Goal: Transaction & Acquisition: Book appointment/travel/reservation

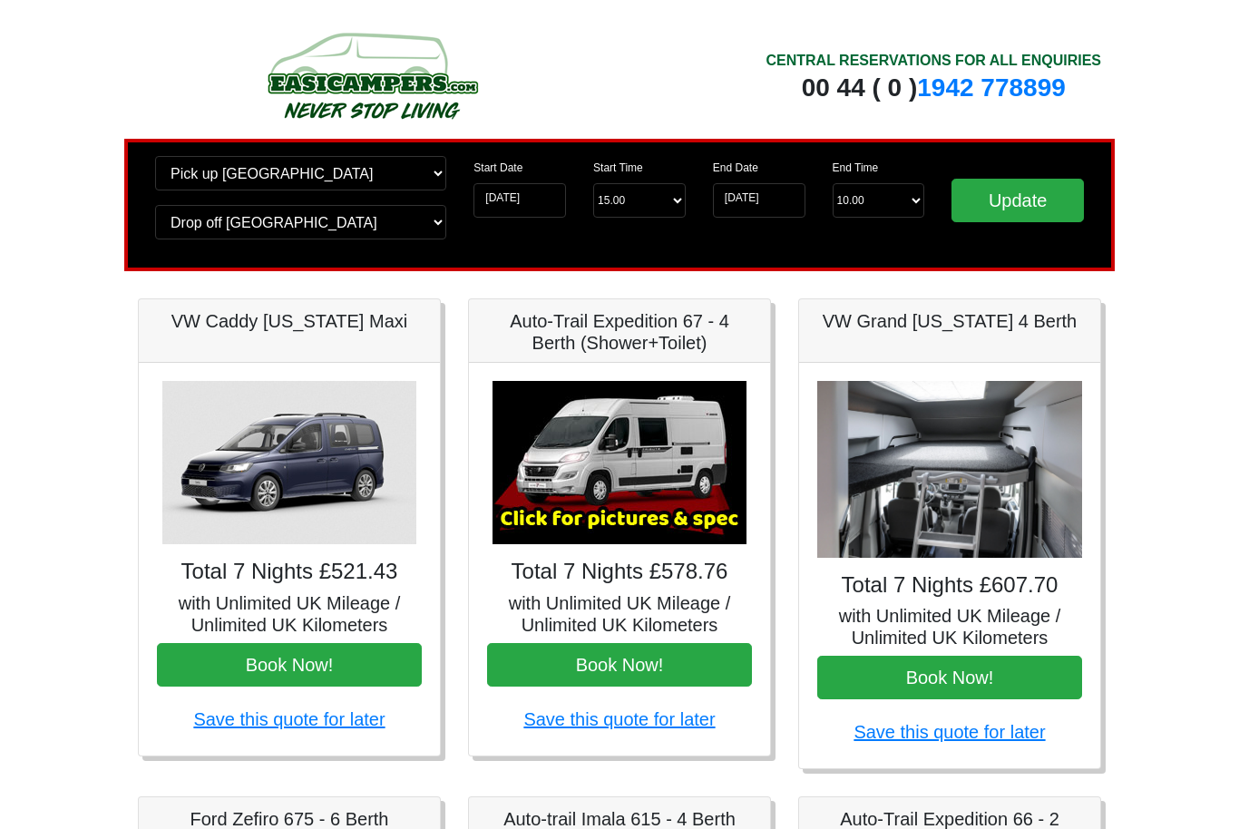
click at [684, 484] on img at bounding box center [620, 462] width 254 height 163
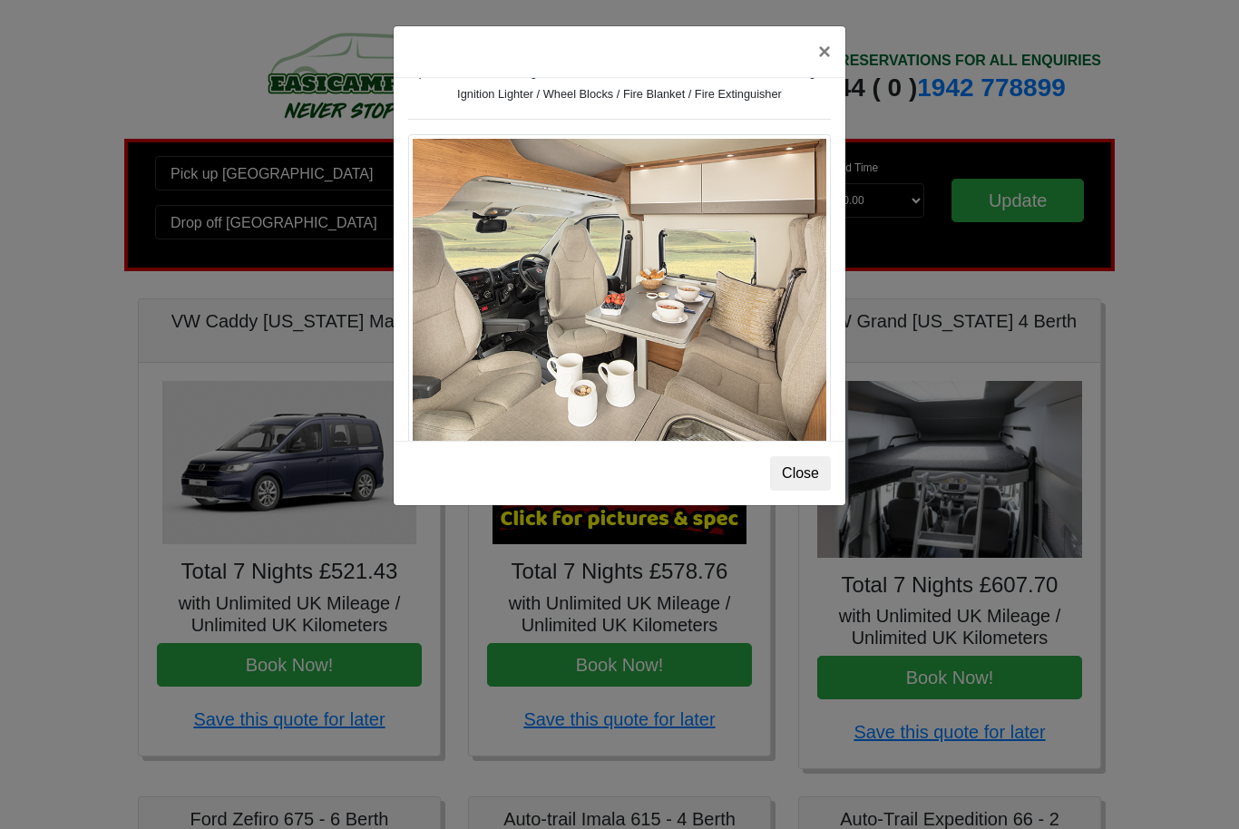
scroll to position [885, 0]
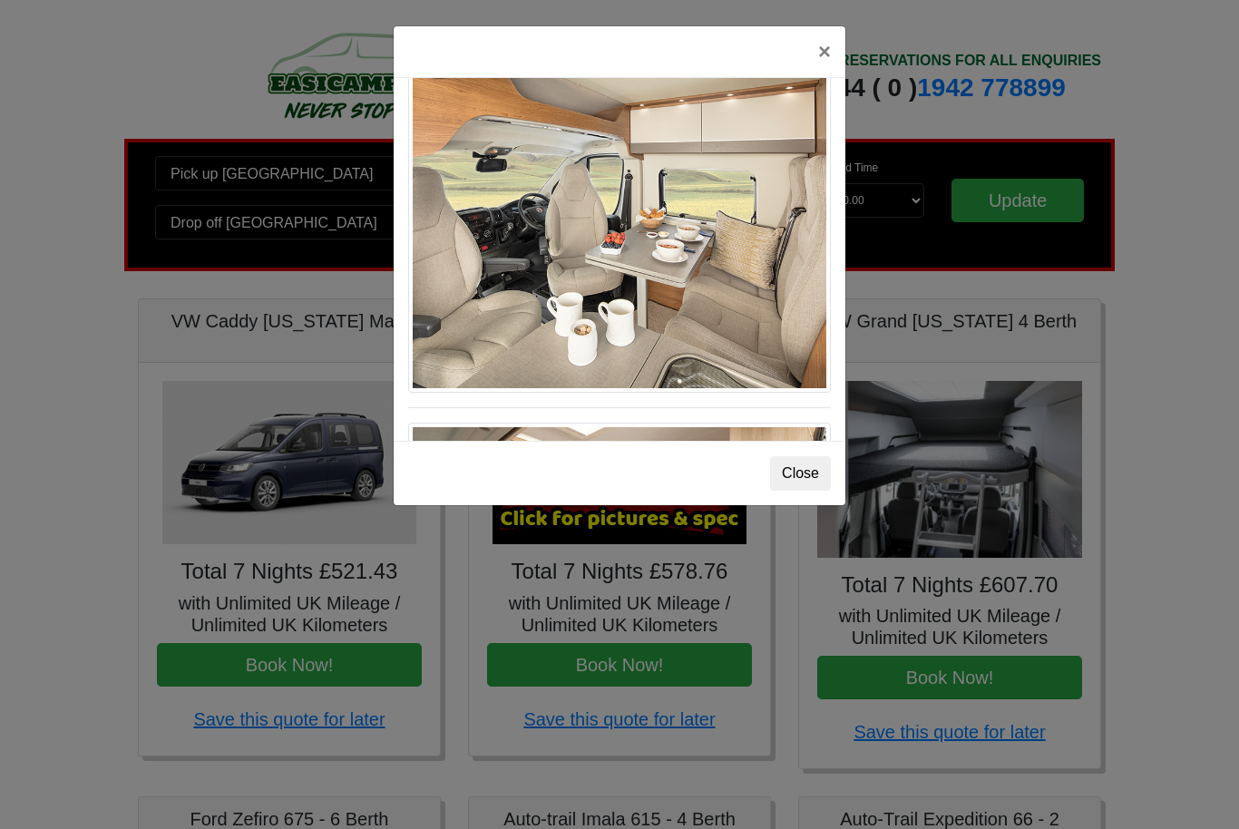
click at [703, 334] on img at bounding box center [619, 232] width 423 height 319
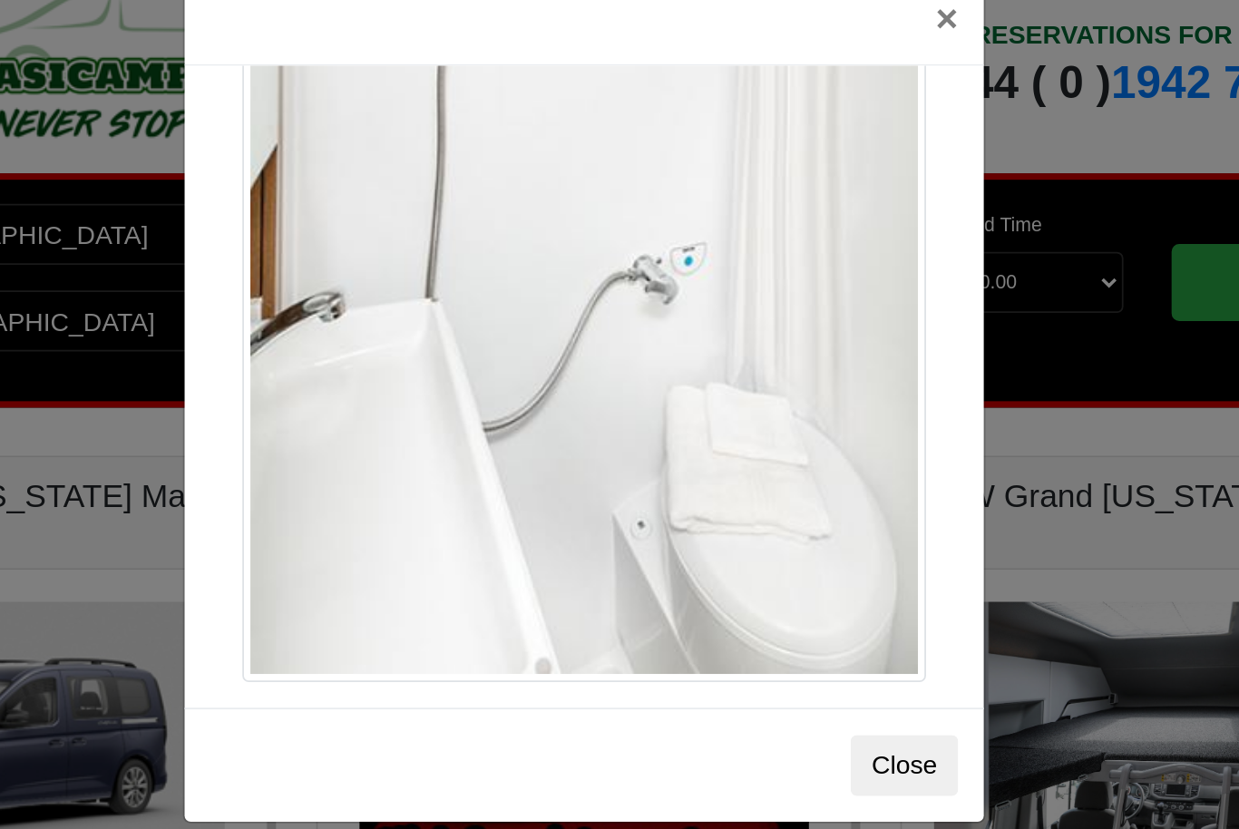
scroll to position [2517, 0]
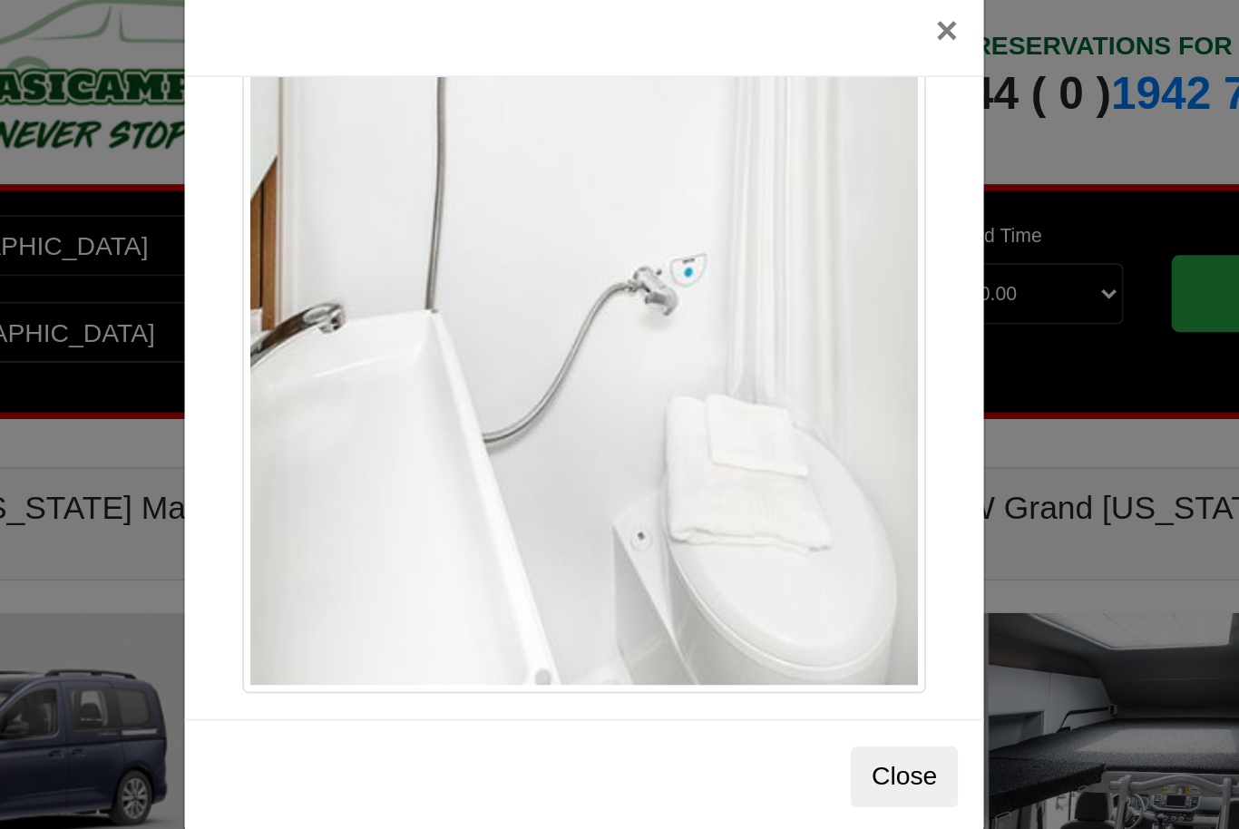
click at [770, 456] on button "Close" at bounding box center [800, 473] width 61 height 34
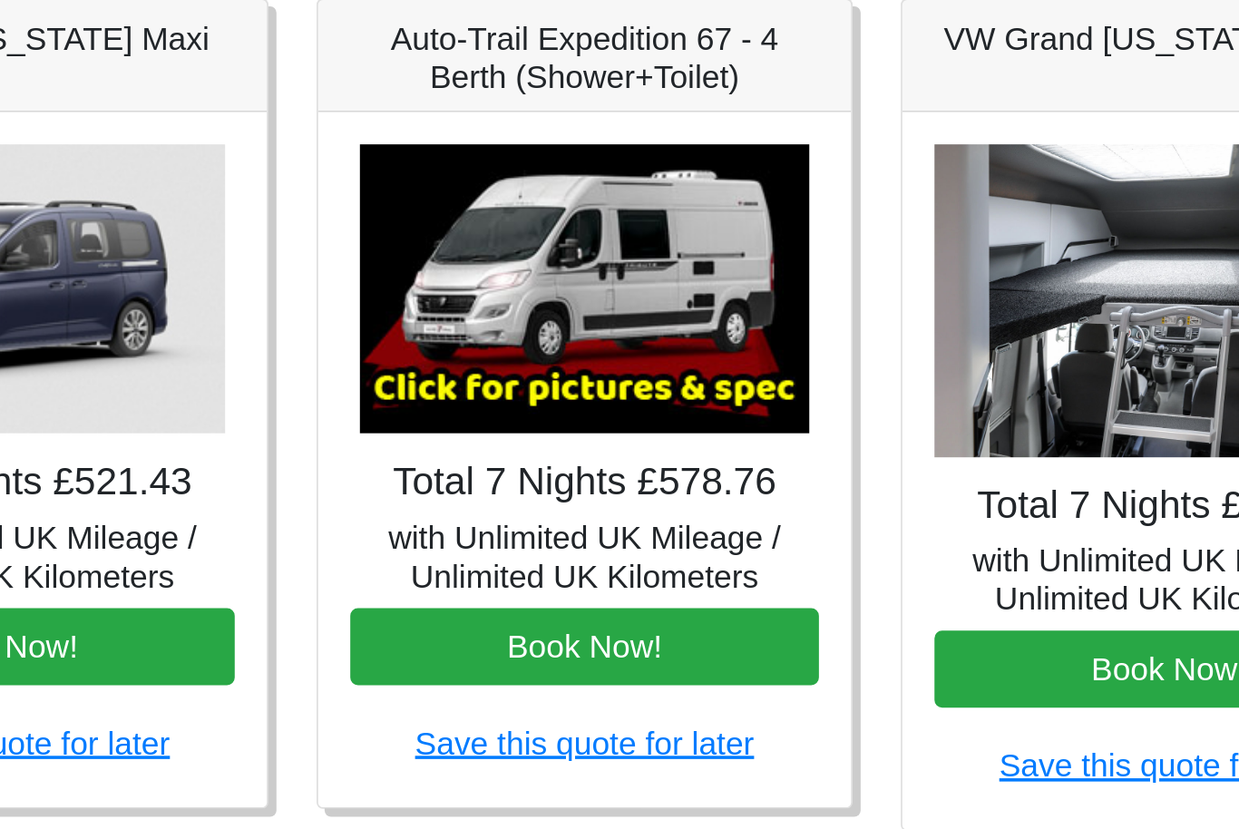
click at [487, 643] on button "Book Now!" at bounding box center [619, 665] width 265 height 44
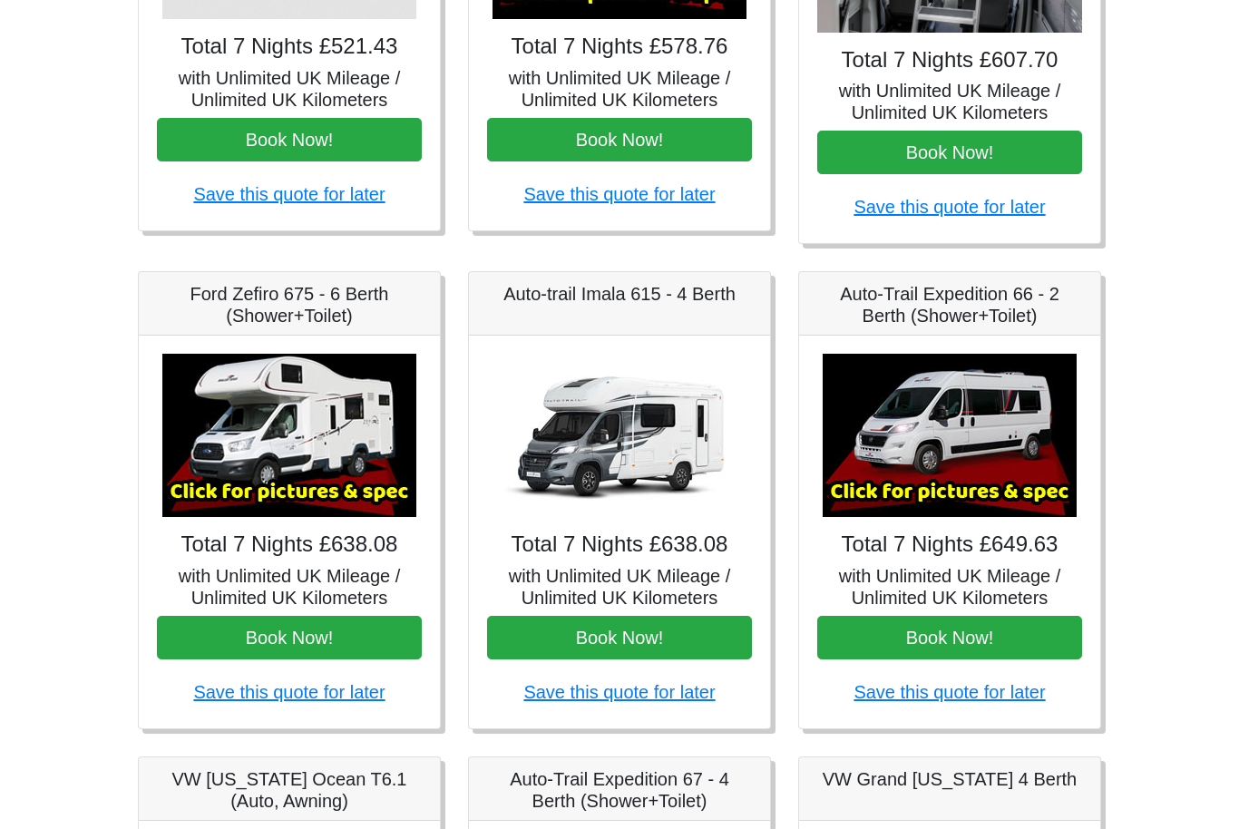
scroll to position [525, 0]
click at [1007, 451] on img at bounding box center [950, 435] width 254 height 163
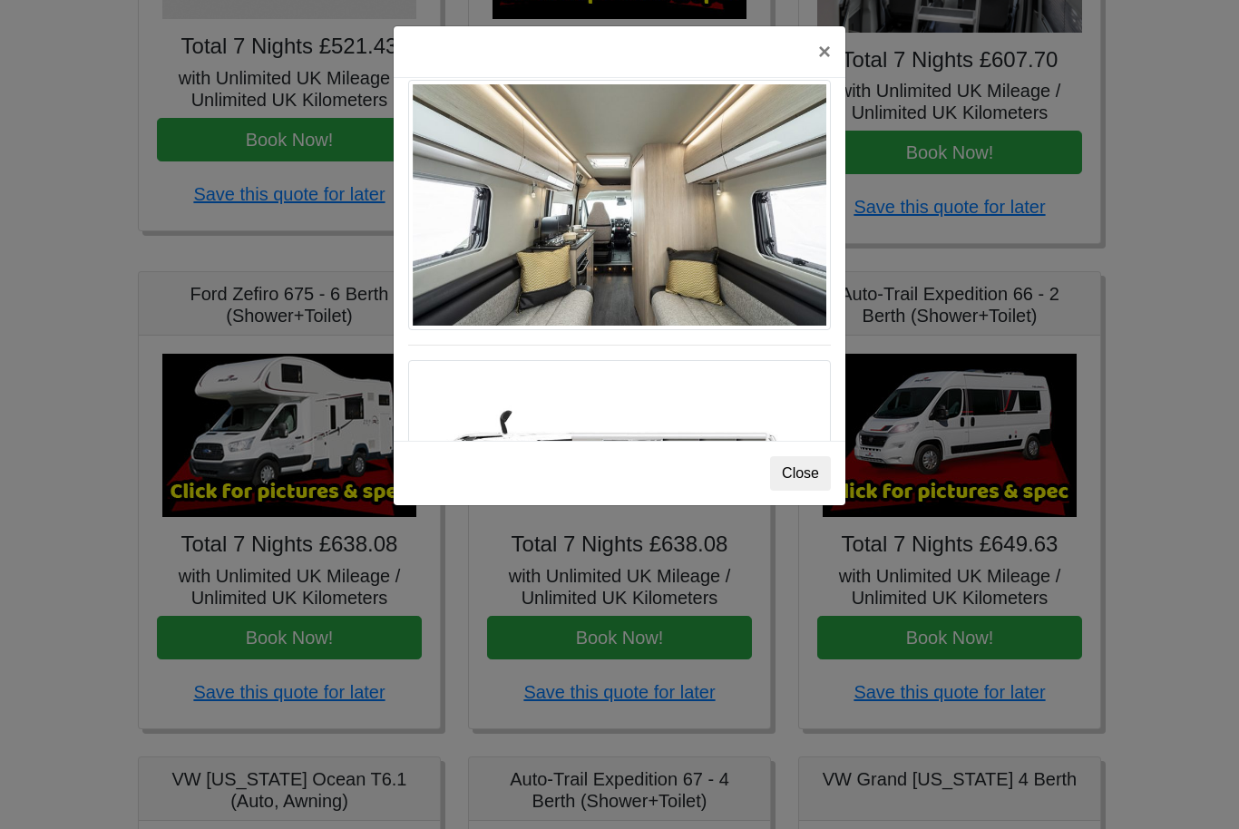
scroll to position [911, 0]
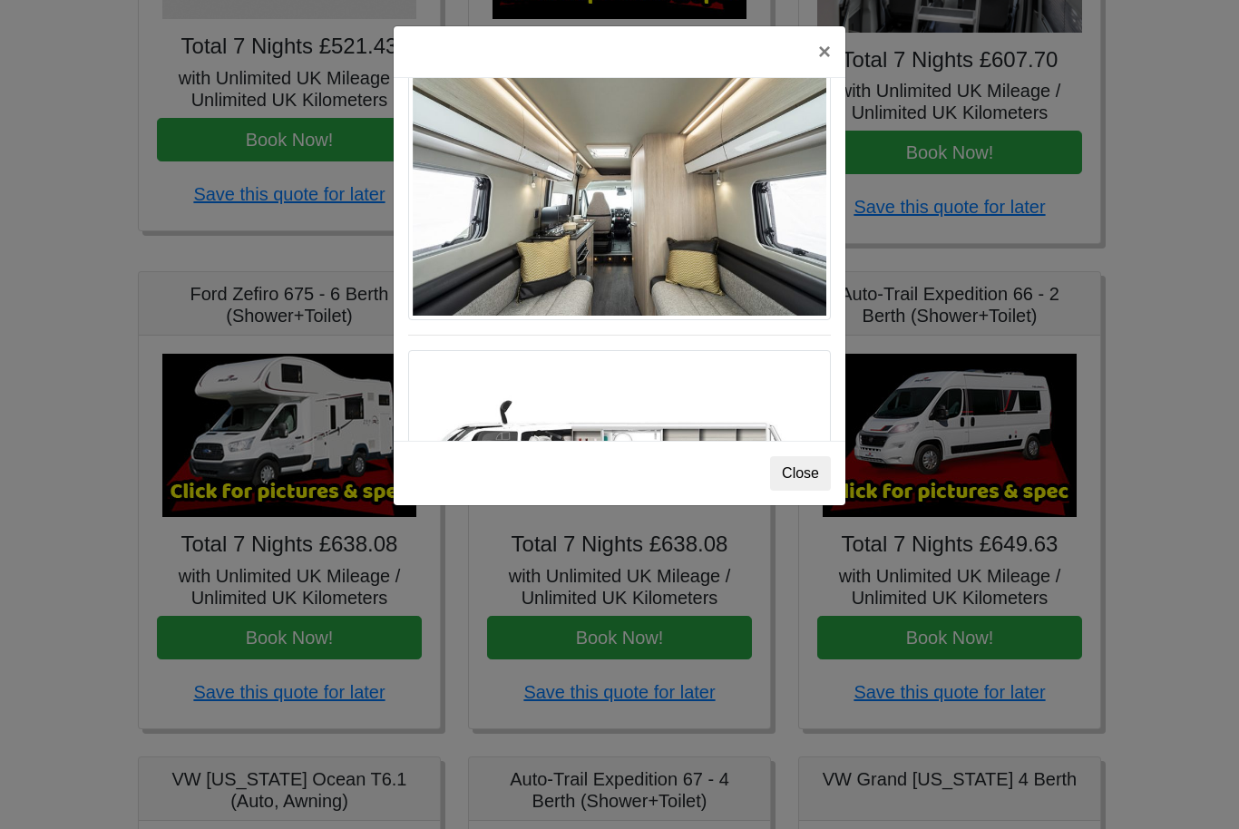
click at [767, 273] on img at bounding box center [619, 195] width 423 height 250
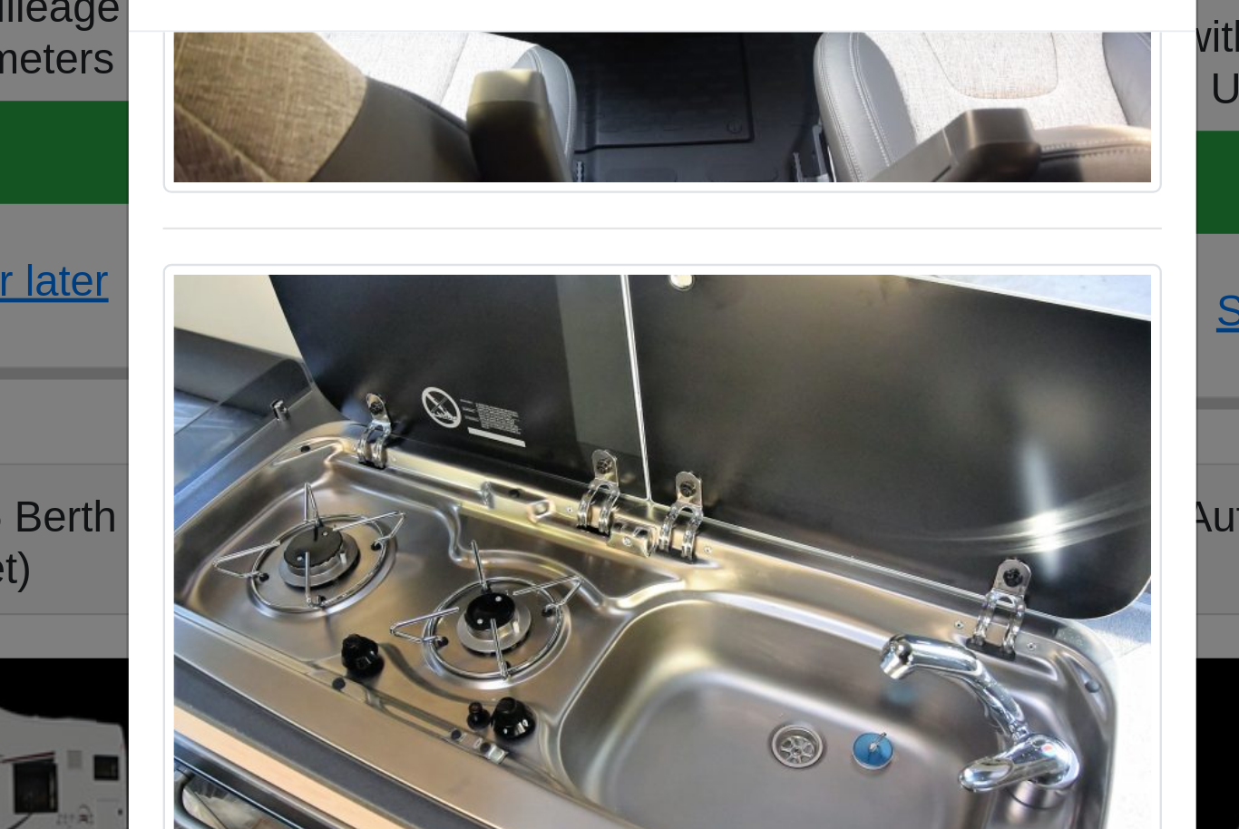
scroll to position [1948, 0]
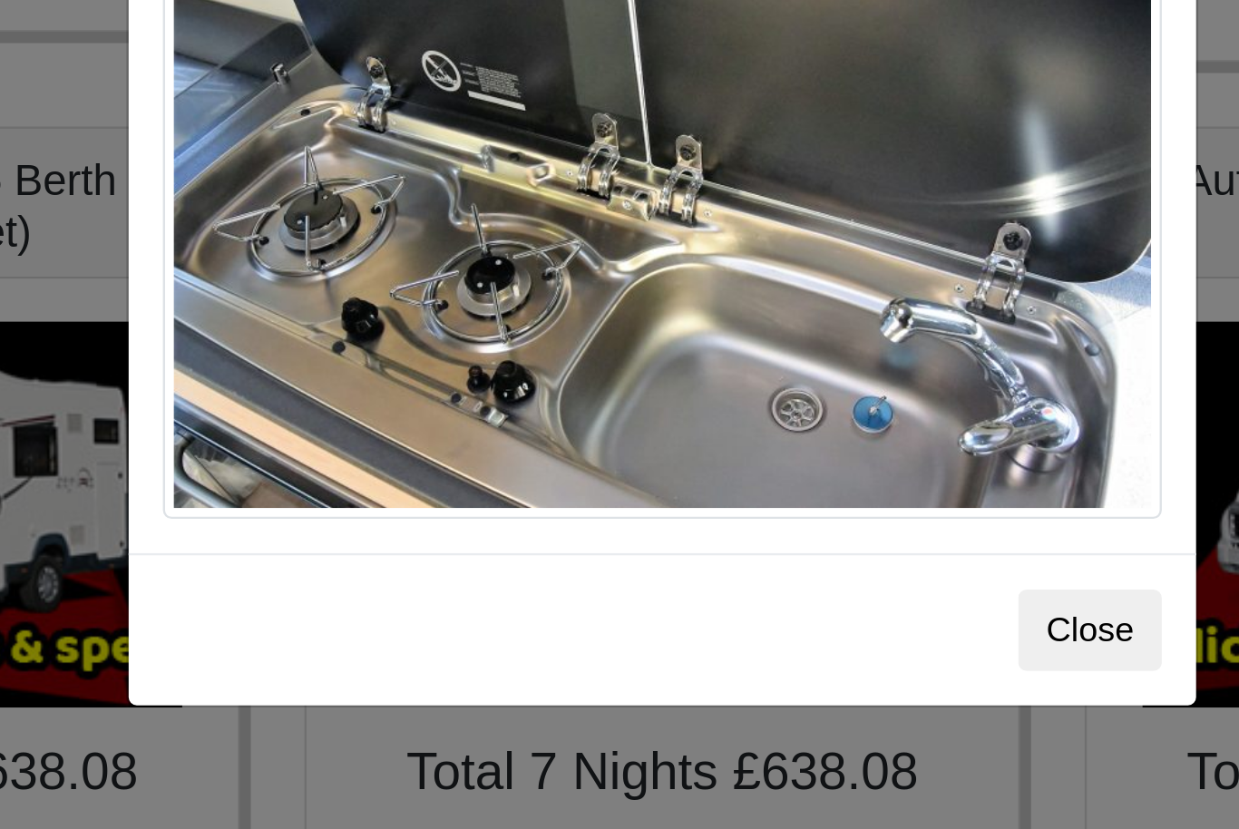
click at [770, 456] on button "Close" at bounding box center [800, 473] width 61 height 34
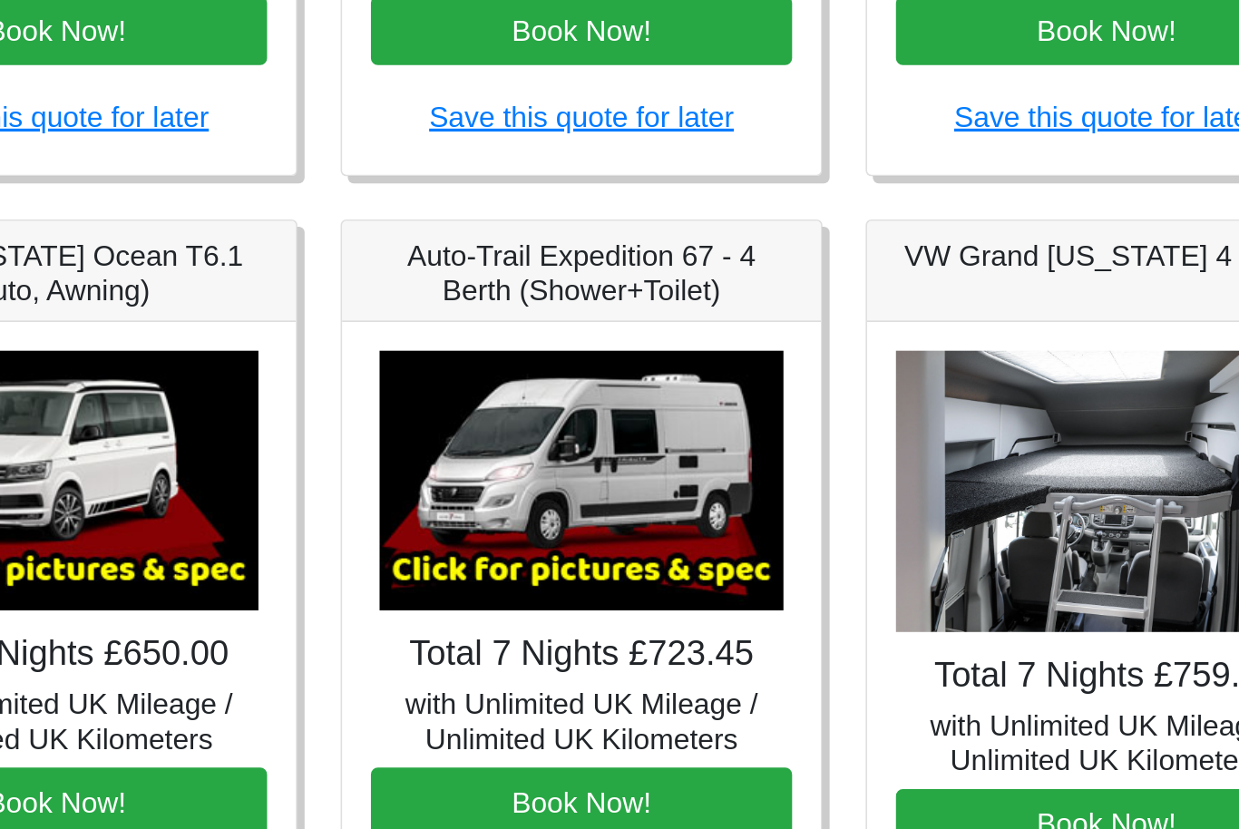
scroll to position [876, 0]
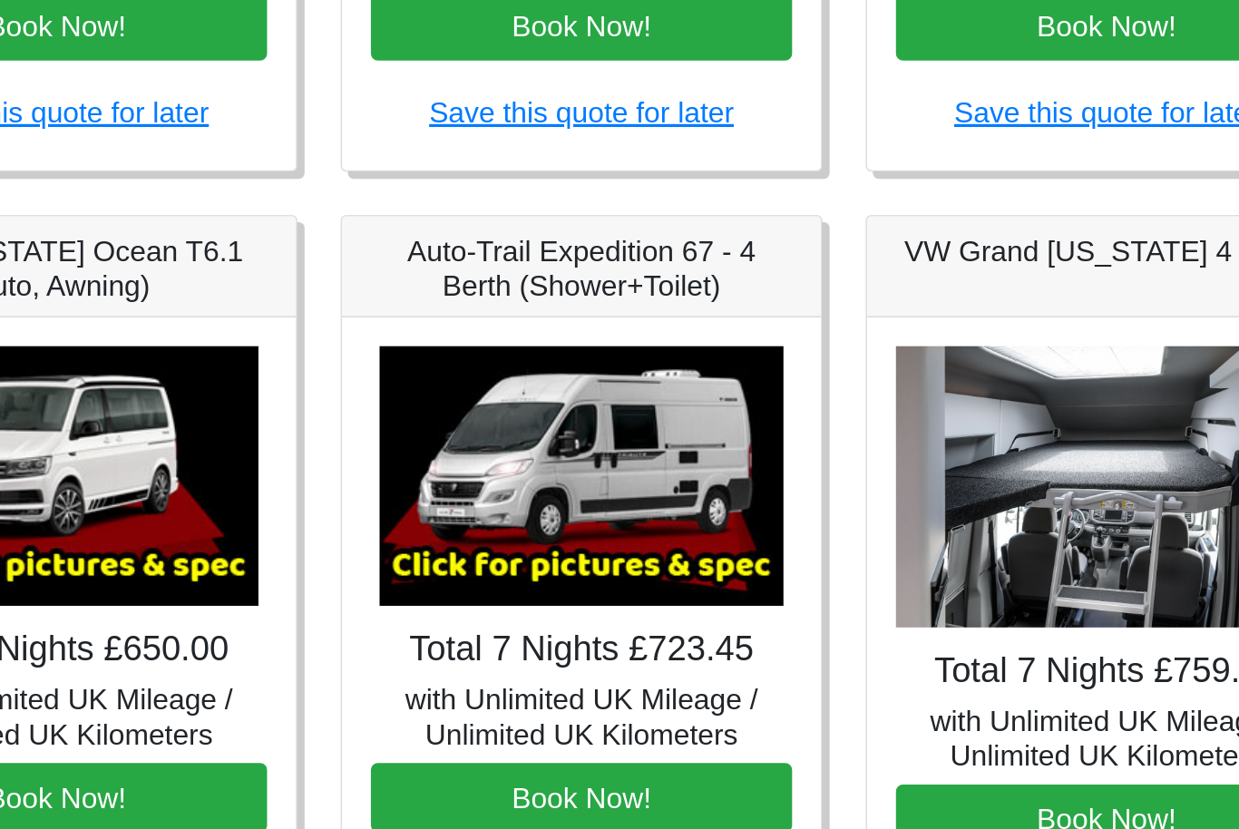
click at [493, 488] on img at bounding box center [620, 569] width 254 height 163
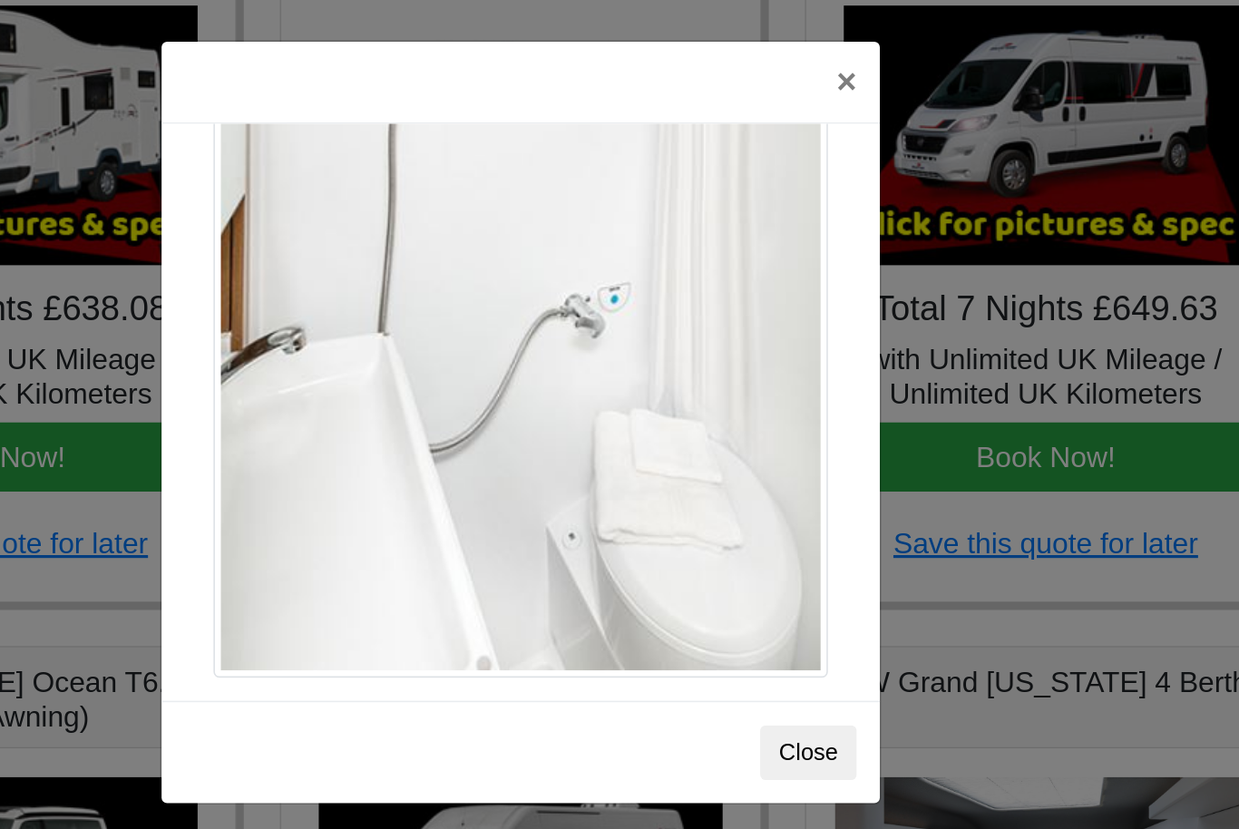
scroll to position [865, 0]
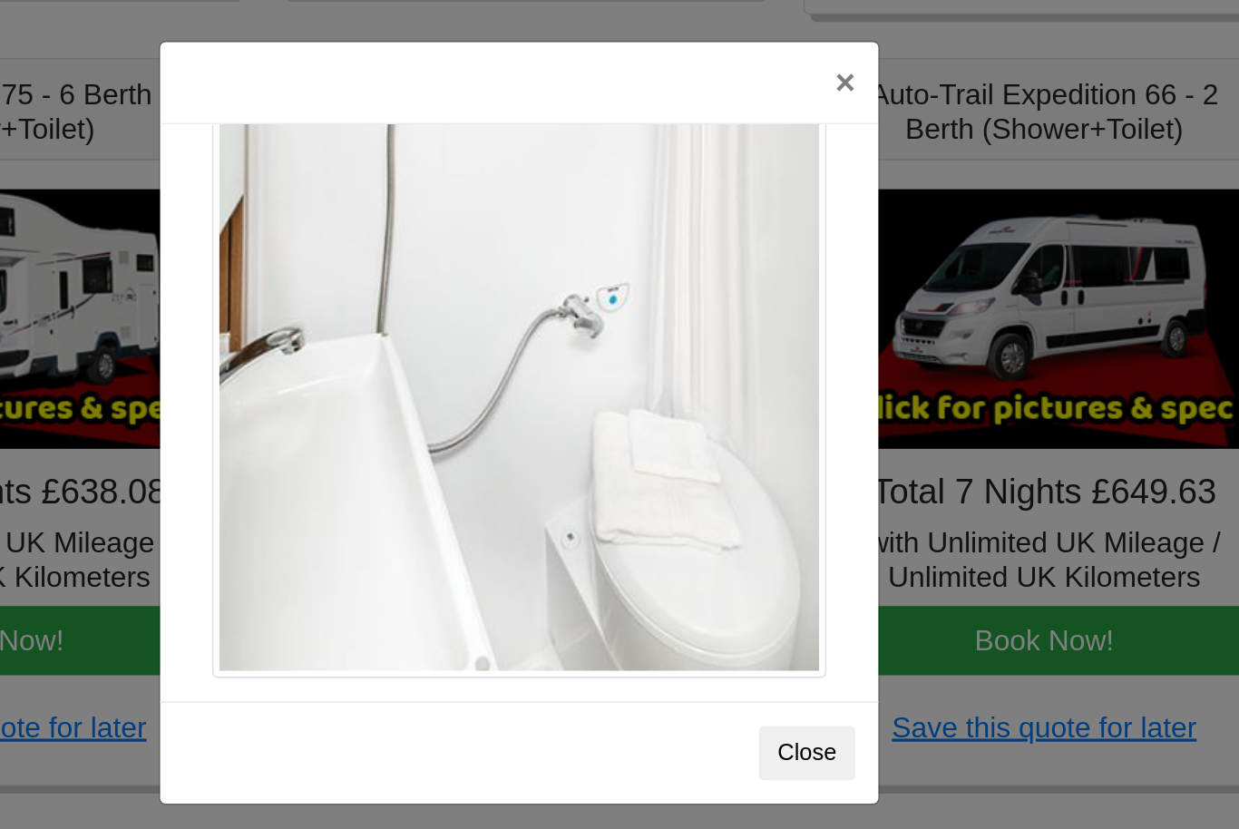
click at [770, 467] on button "Close" at bounding box center [800, 473] width 61 height 34
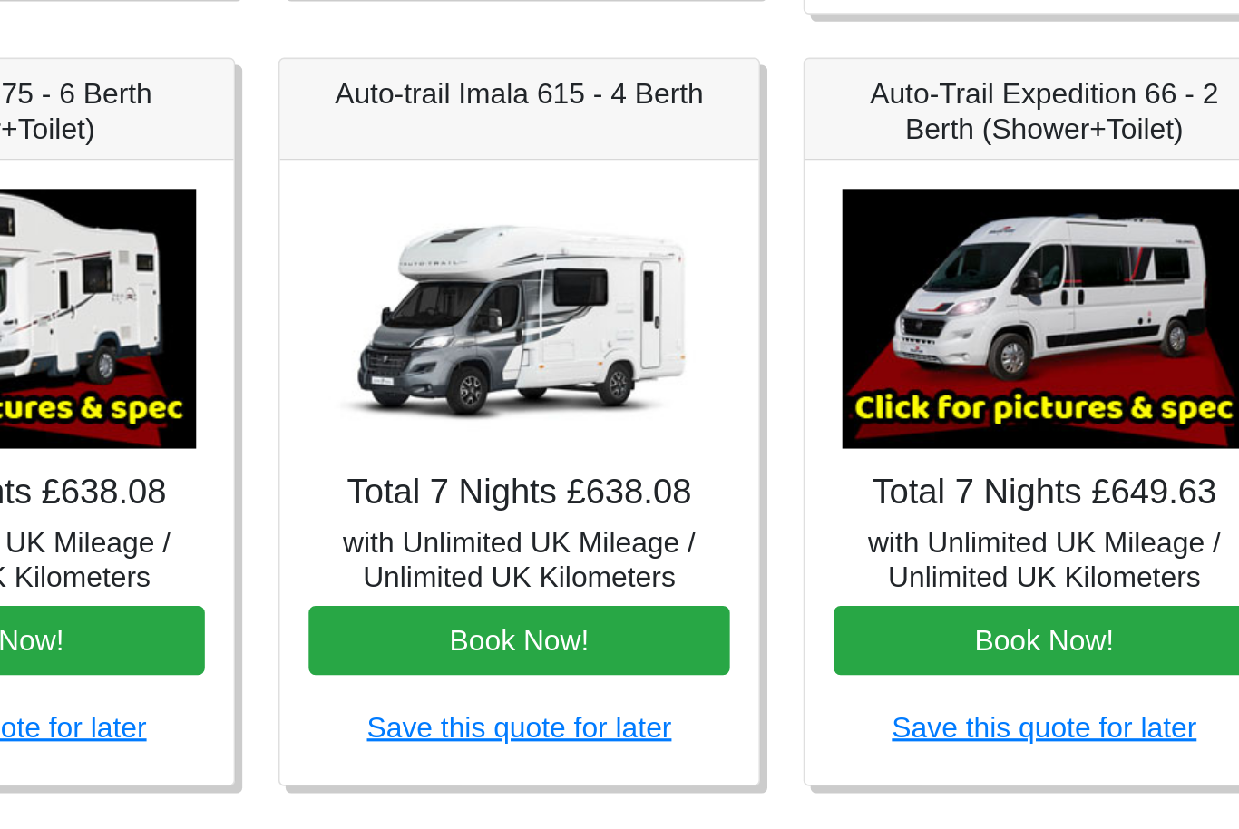
scroll to position [876, 0]
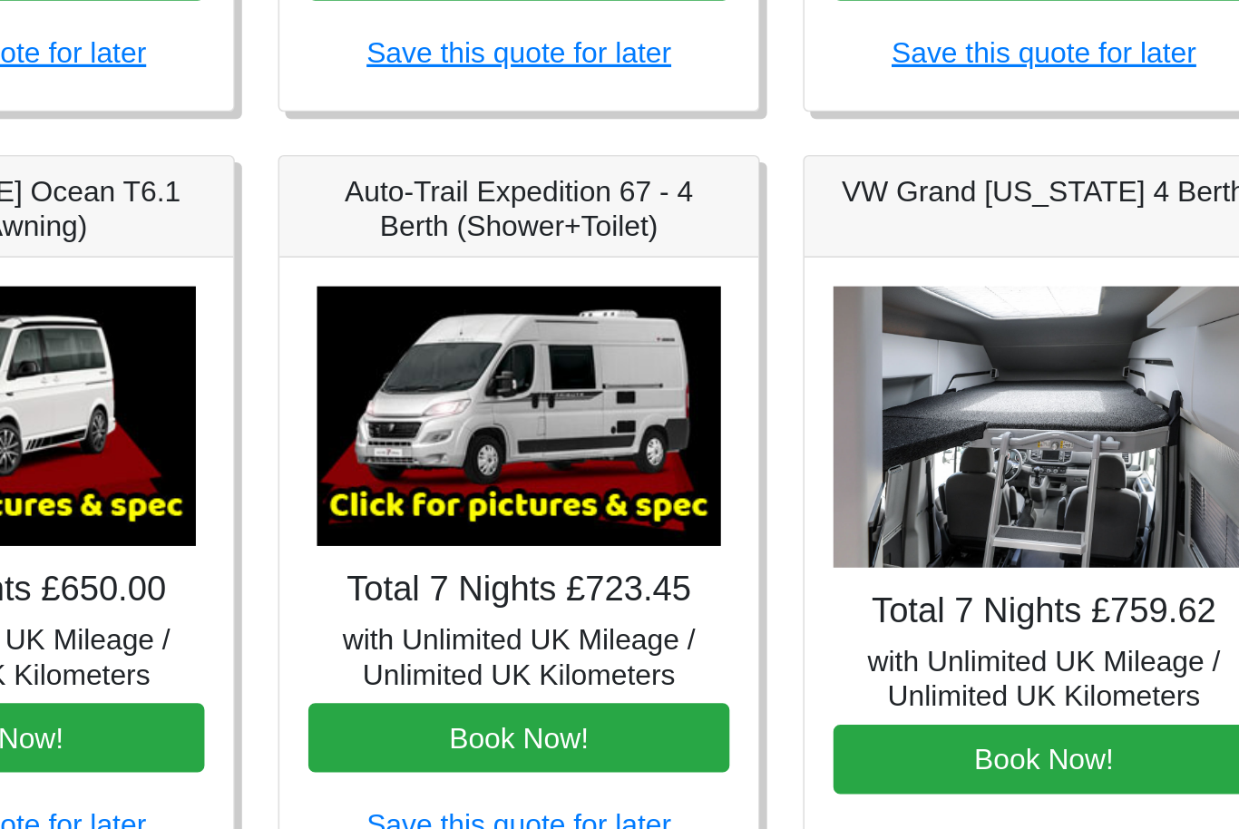
click at [493, 488] on img at bounding box center [620, 569] width 254 height 163
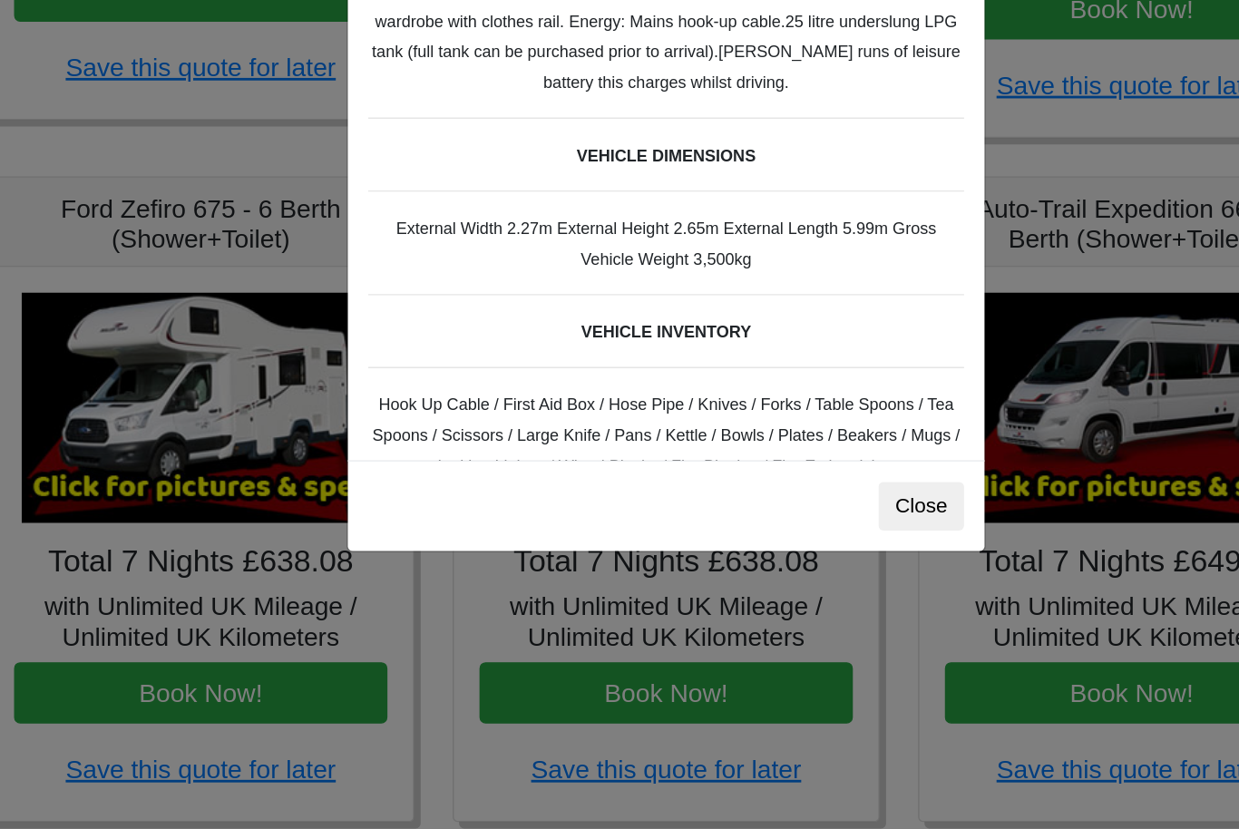
scroll to position [381, 0]
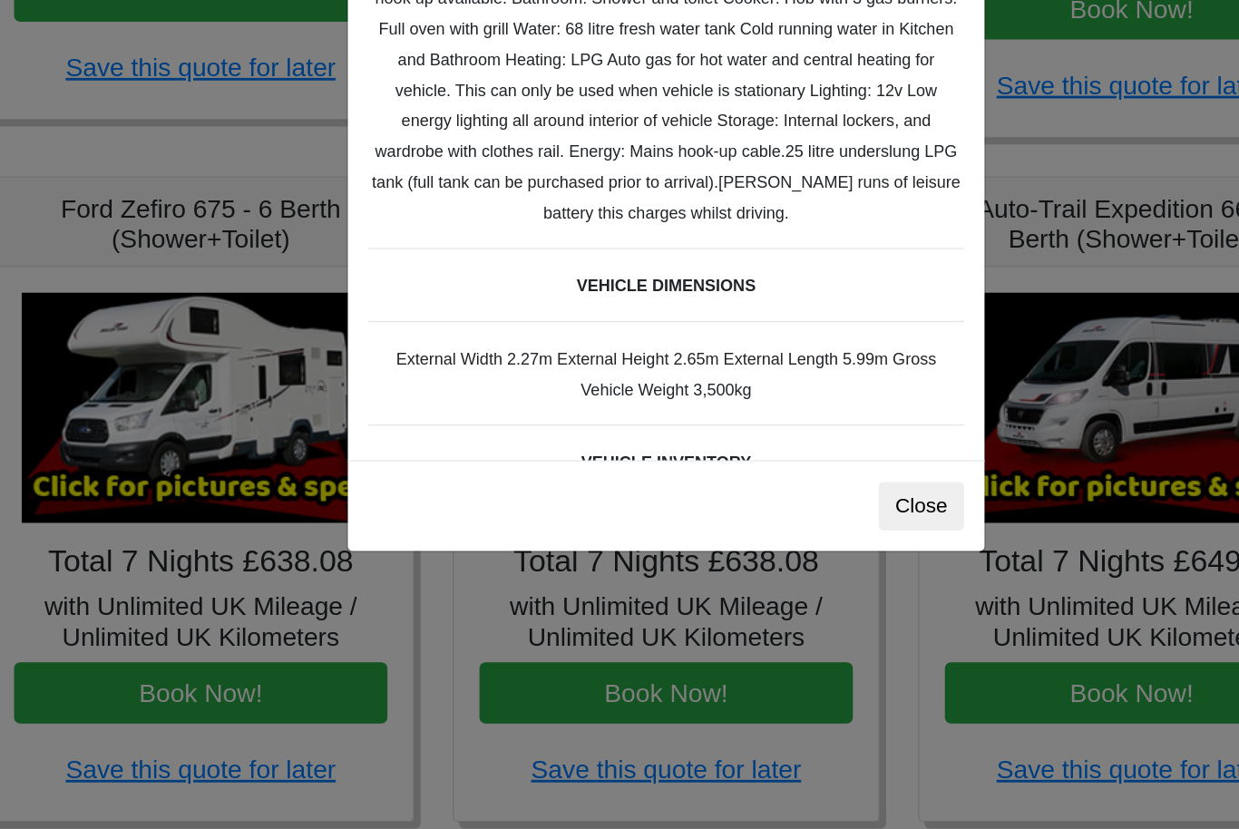
click at [796, 93] on div "× Auto-trail Tribute 669 Spec TECHNICAL DATA Engine: Fiat Ducato 115bhp, 2 litr…" at bounding box center [619, 414] width 1239 height 829
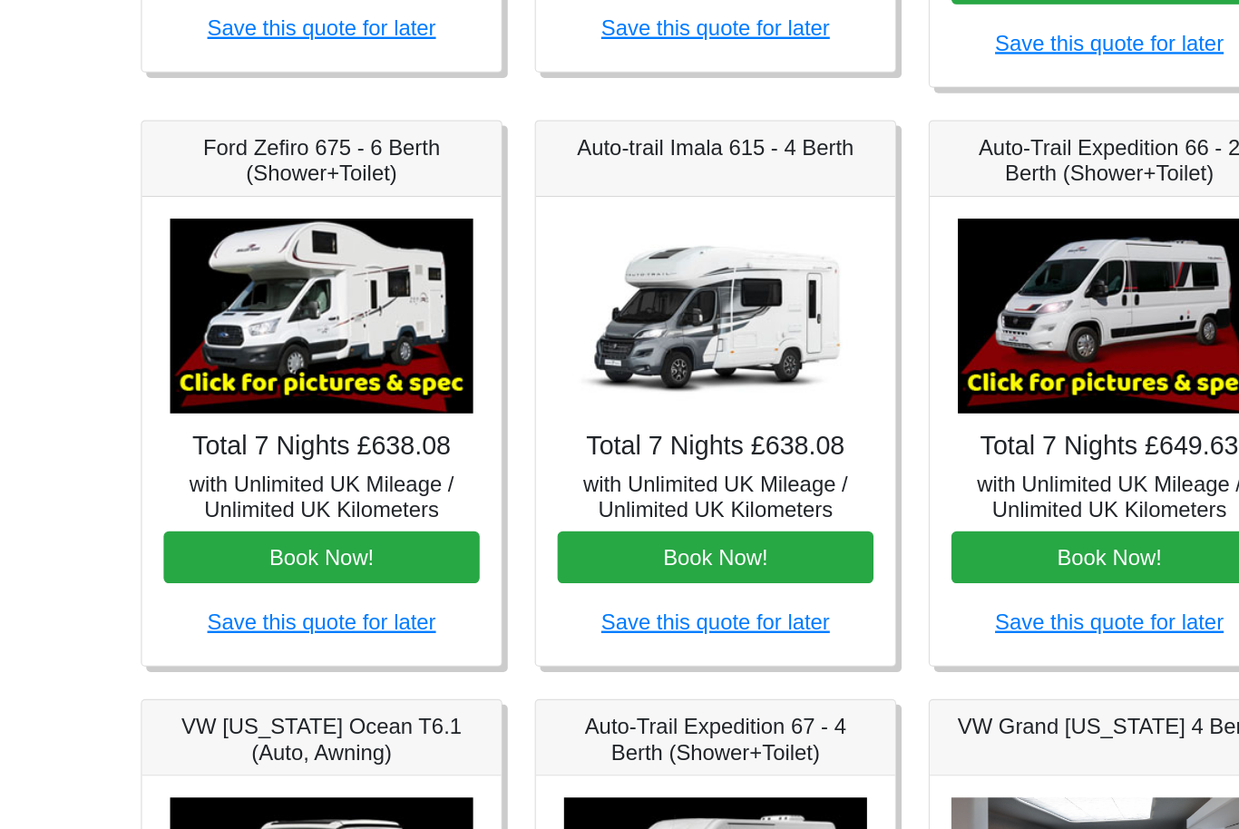
scroll to position [664, 0]
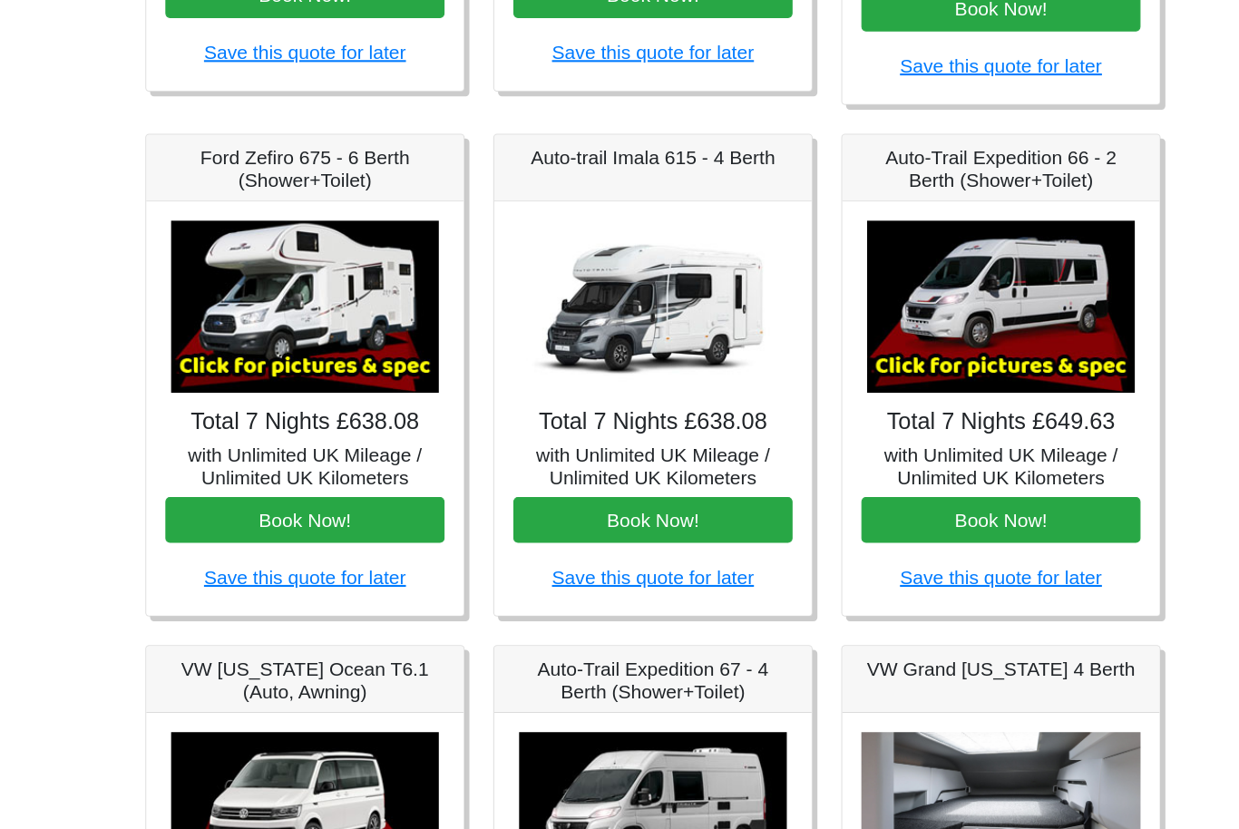
click at [646, 282] on img at bounding box center [620, 296] width 254 height 163
click at [308, 295] on img at bounding box center [289, 296] width 254 height 163
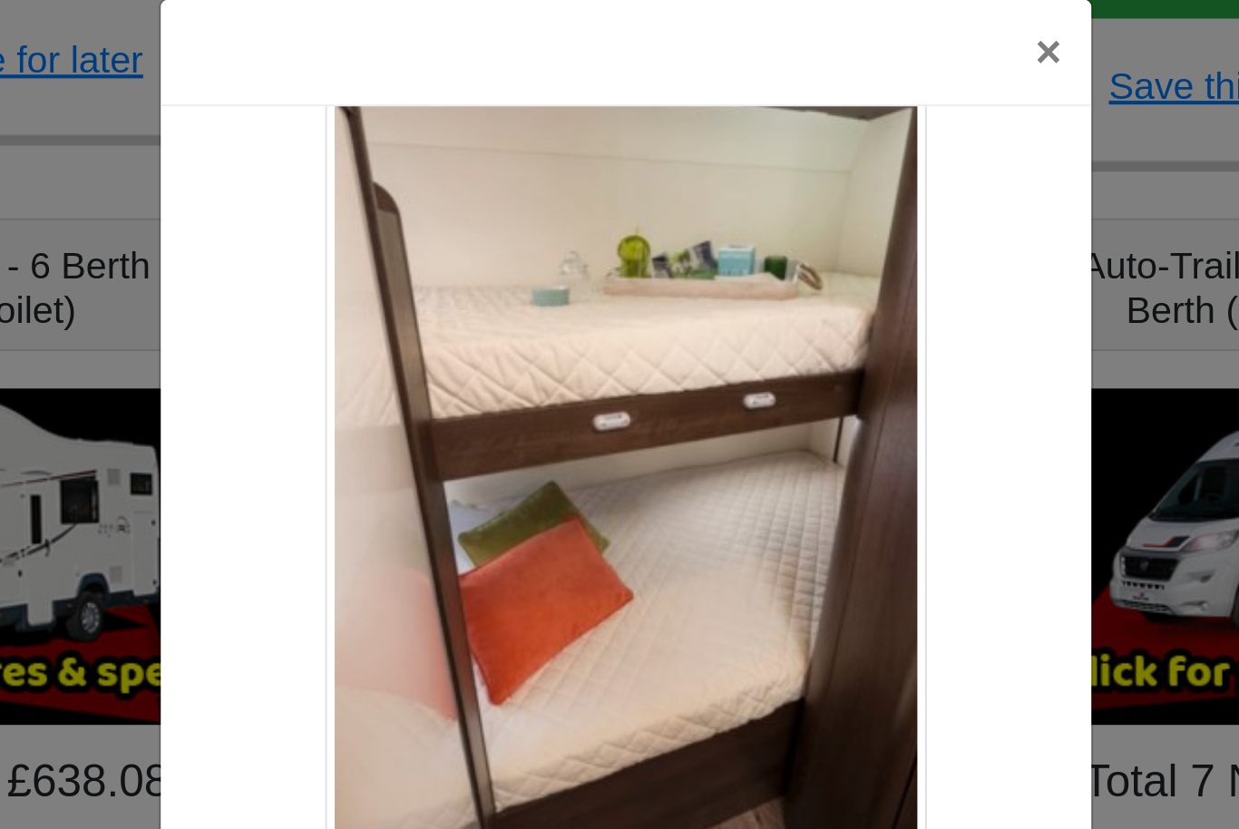
scroll to position [2216, 0]
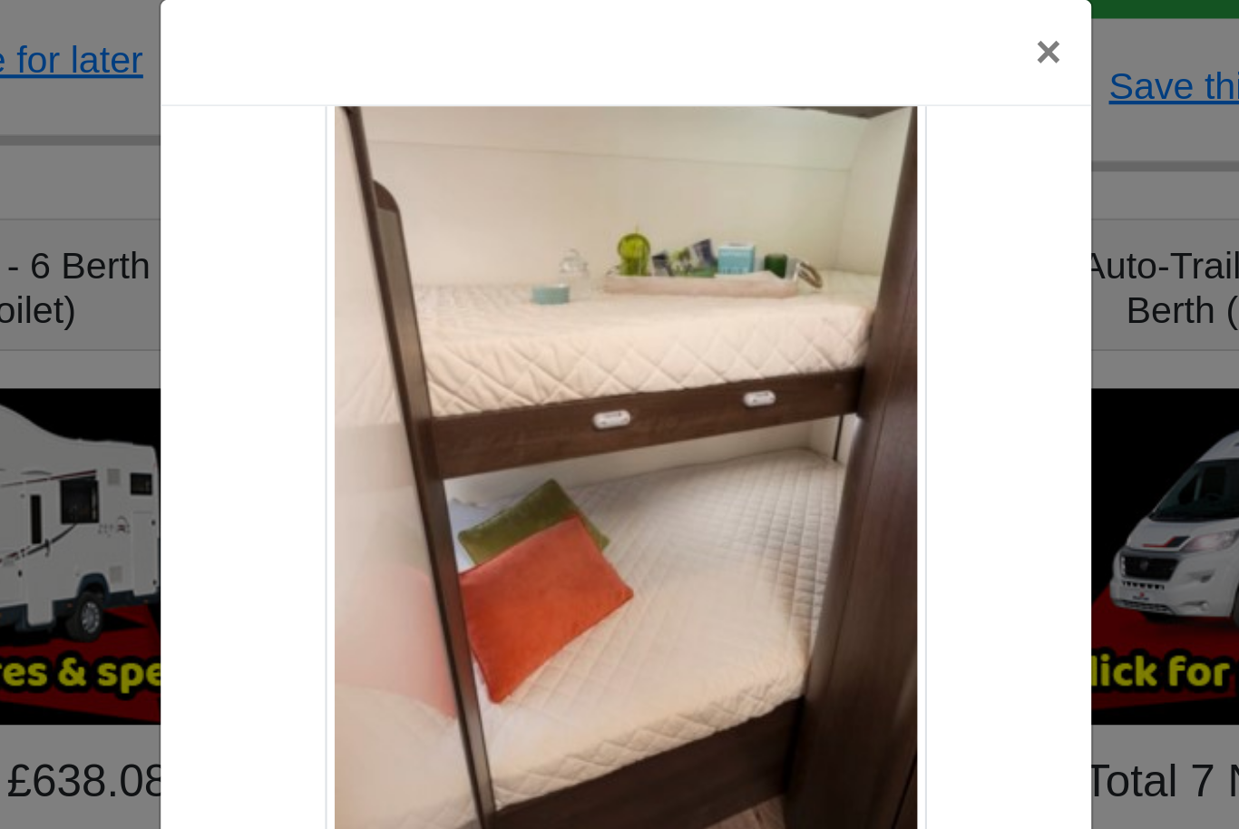
click at [474, 315] on img at bounding box center [620, 218] width 292 height 445
click at [514, 353] on div "Ford Zefiro 675 Spec TECHNICAL DATA Engine: 2300cc, JTD, 130bhp. Diesel Transmi…" at bounding box center [620, 259] width 452 height 363
click at [474, 335] on img at bounding box center [620, 218] width 292 height 445
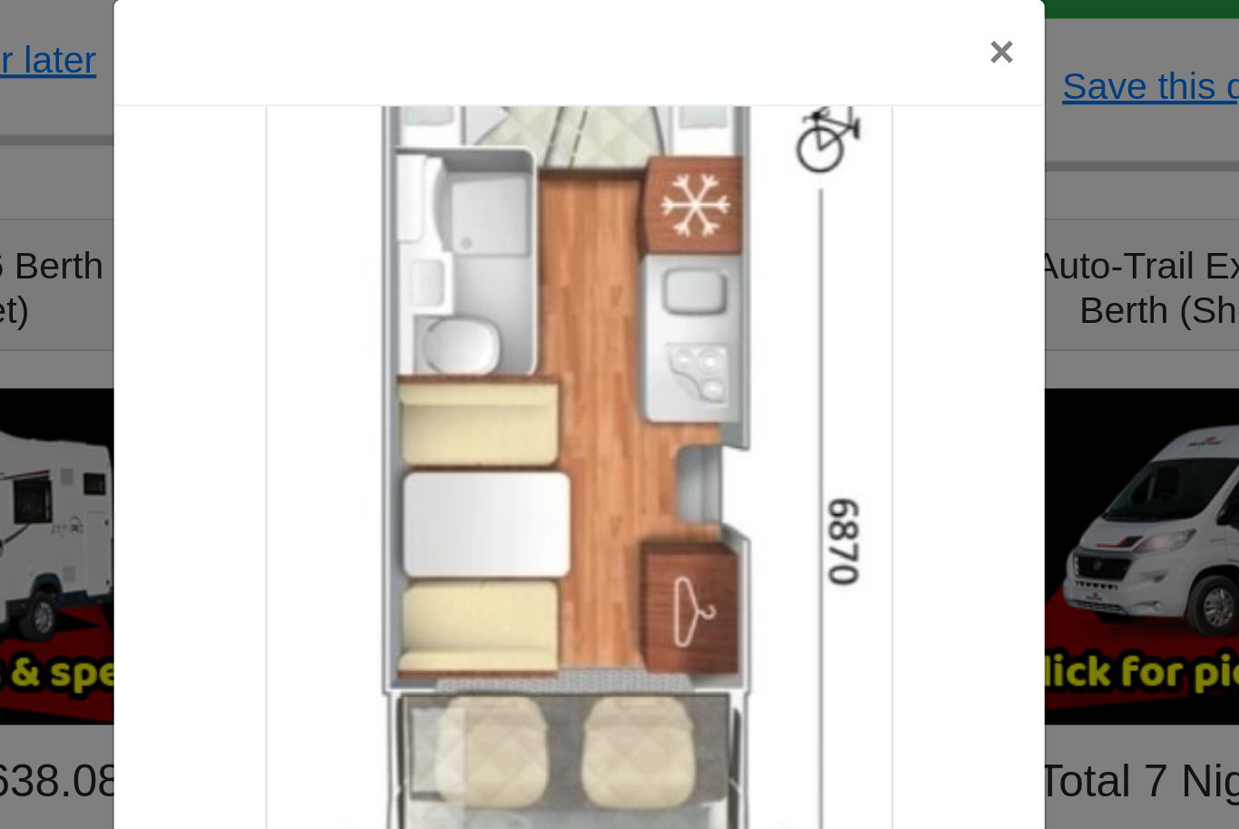
scroll to position [3043, 0]
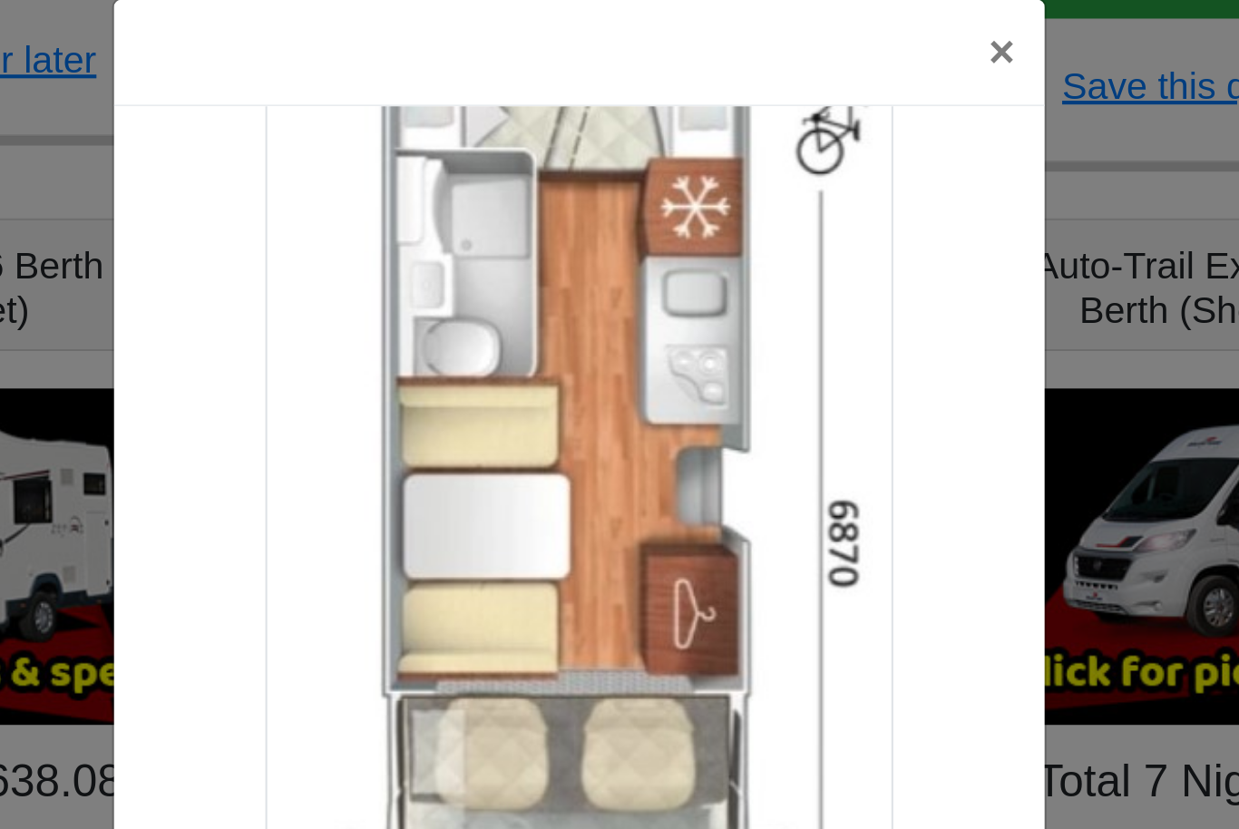
click at [804, 27] on button "×" at bounding box center [825, 51] width 42 height 51
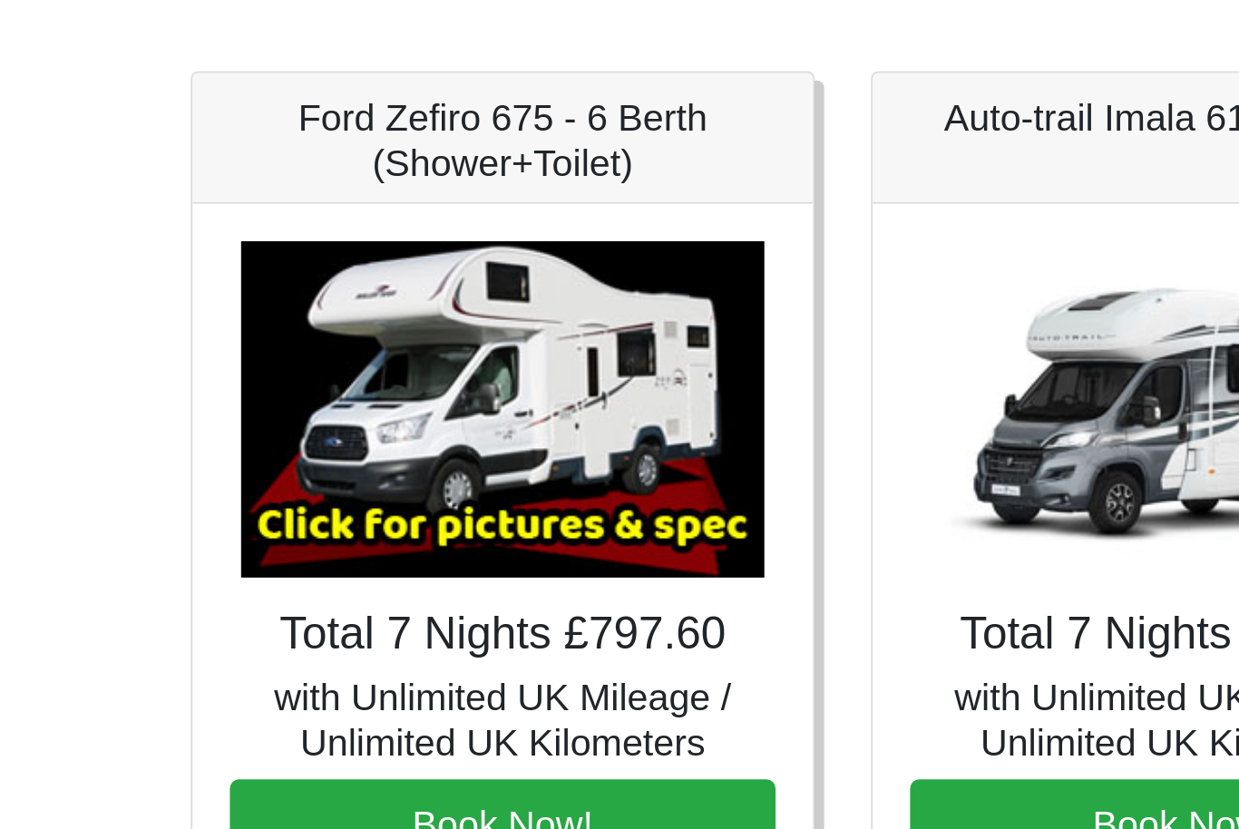
scroll to position [1350, 0]
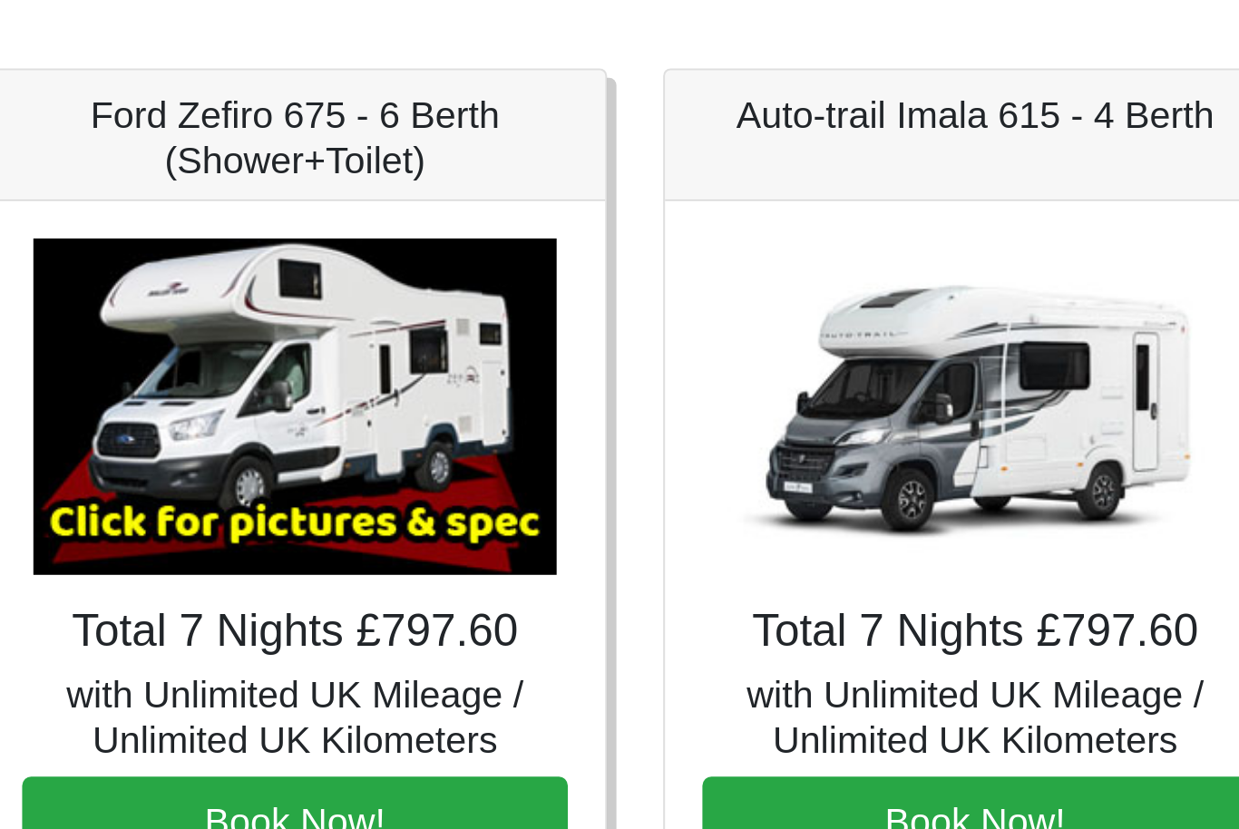
click at [512, 513] on img at bounding box center [620, 594] width 254 height 163
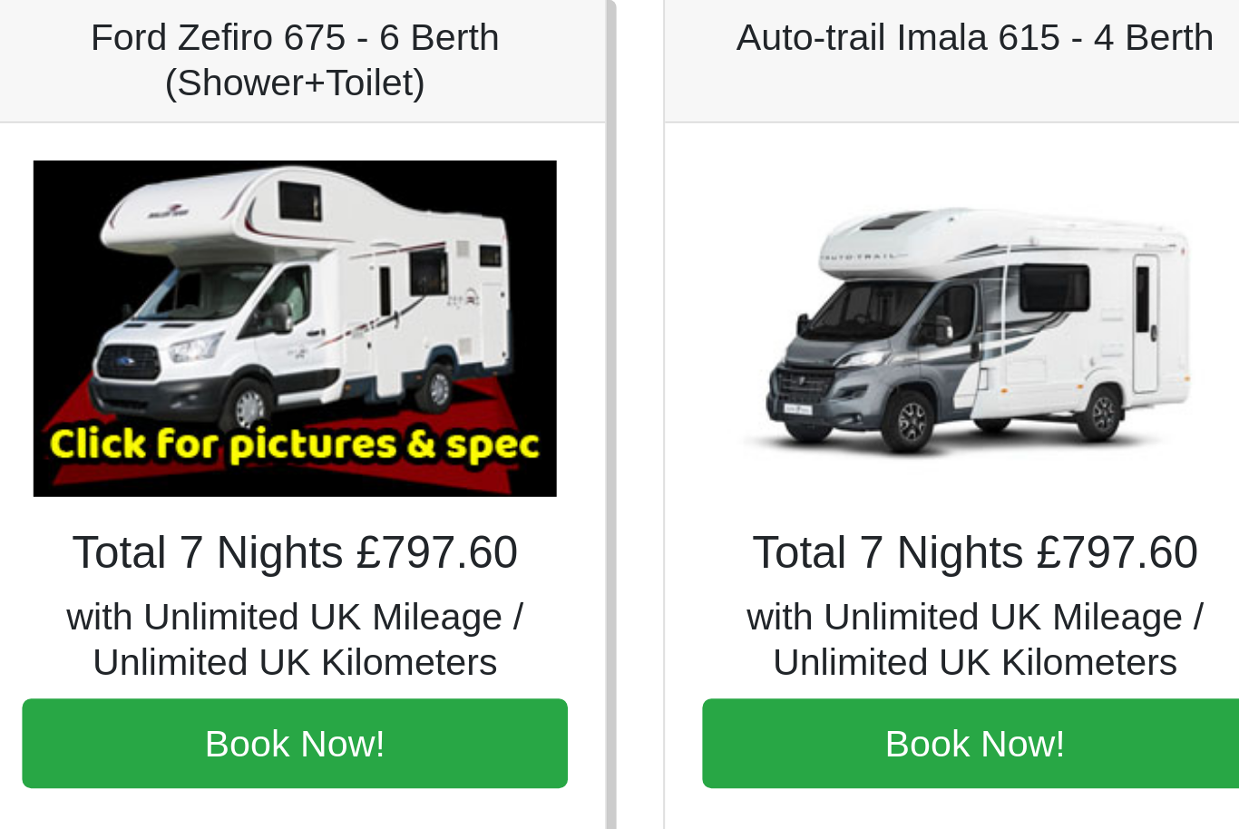
scroll to position [1414, 0]
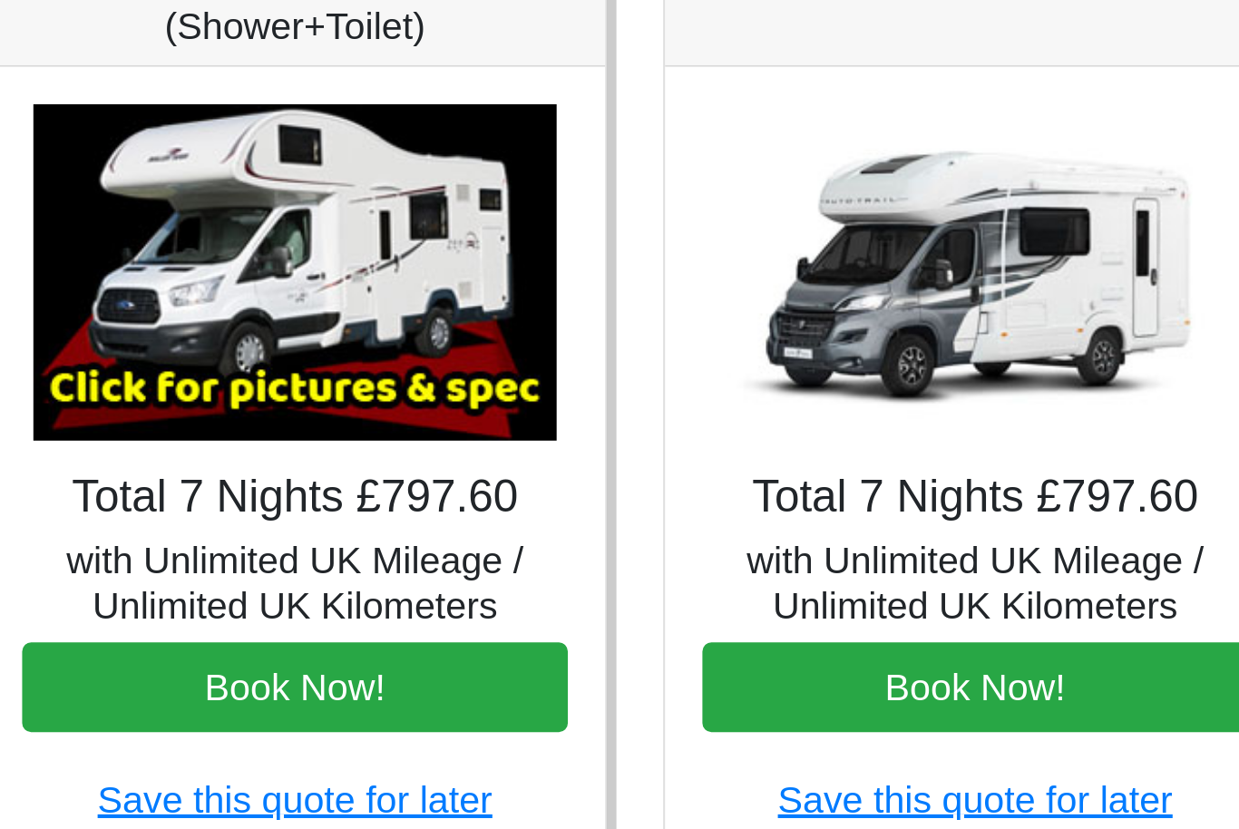
click at [487, 710] on button "Book Now!" at bounding box center [619, 732] width 265 height 44
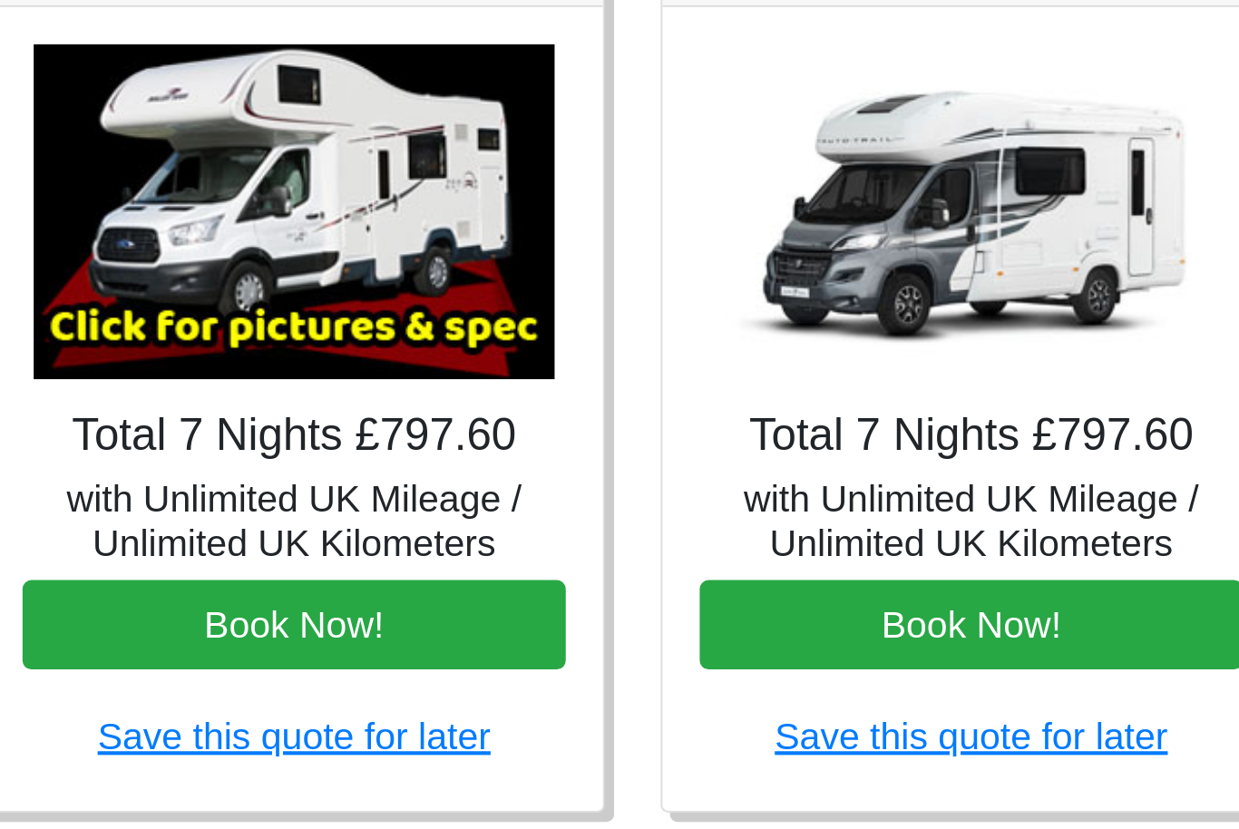
click at [570, 447] on img at bounding box center [620, 528] width 254 height 163
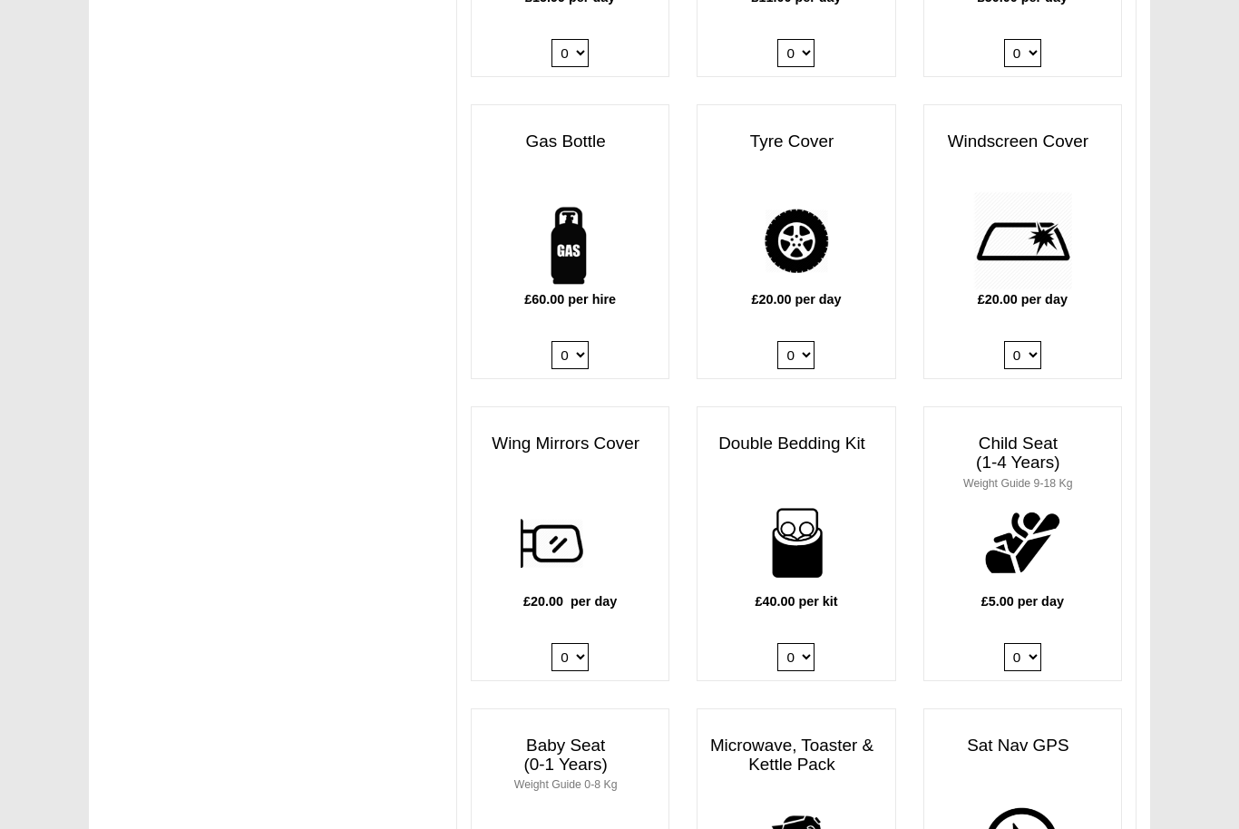
scroll to position [1207, 0]
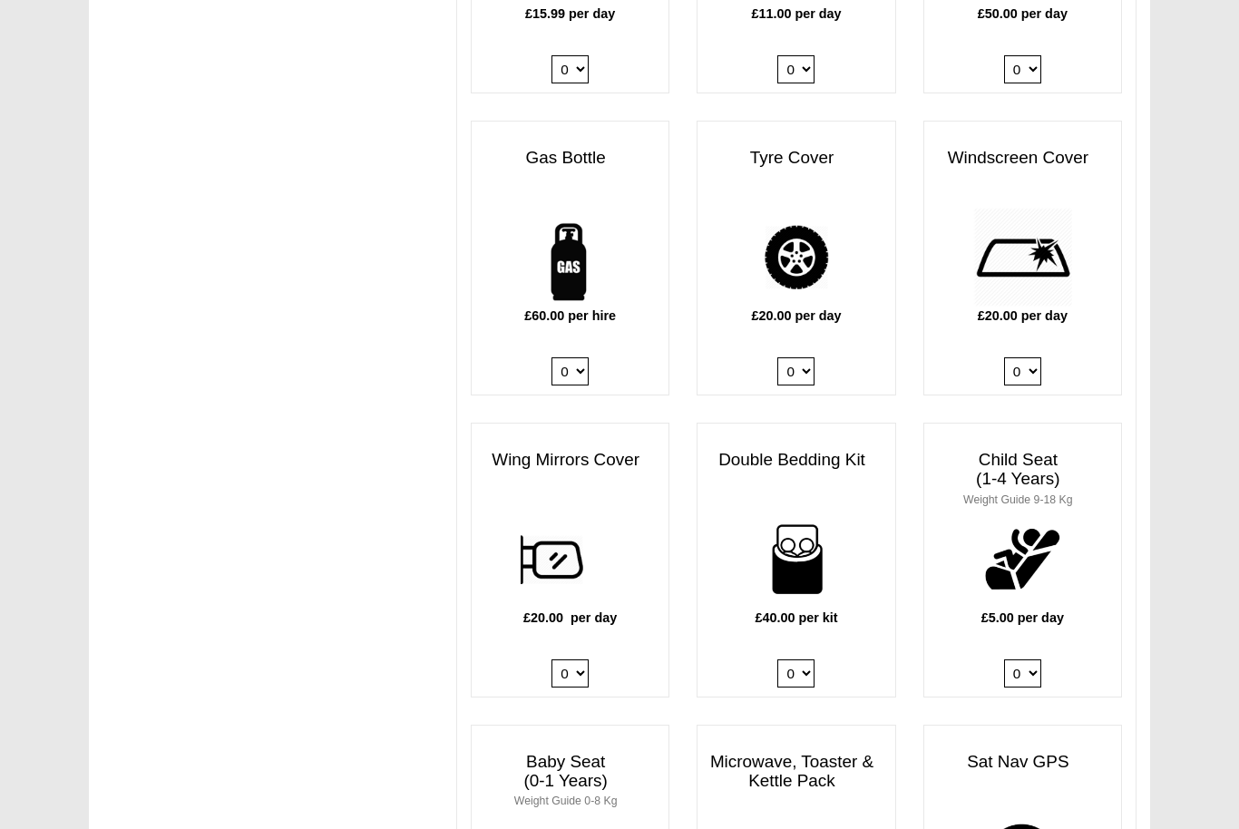
click at [573, 357] on select "0 1" at bounding box center [570, 371] width 37 height 28
select select "Gas Bottle x QTY 1 @ 60.00 GBP per hire."
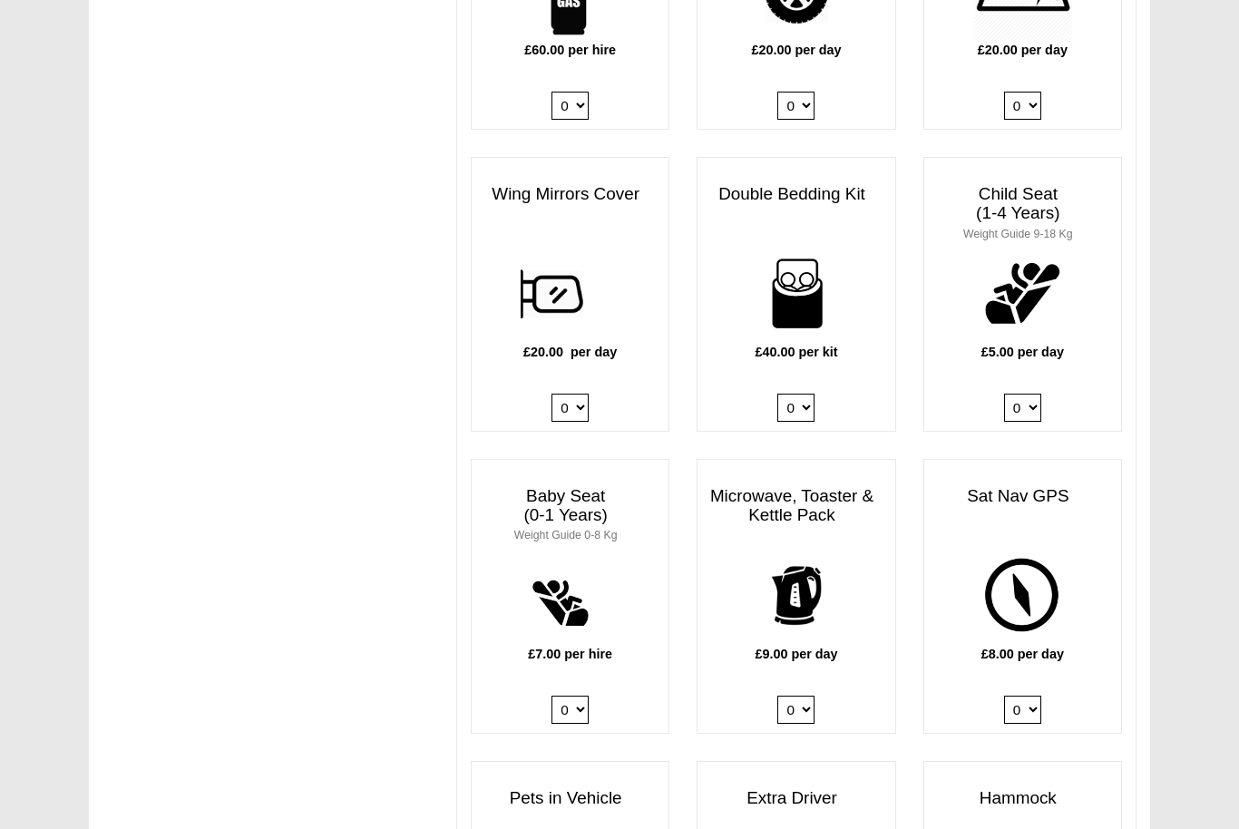
scroll to position [1472, 0]
click at [807, 696] on select "0 1" at bounding box center [795, 710] width 37 height 28
select select "Kitchen Pack x QTY 1 @ 9.00 GBP per day."
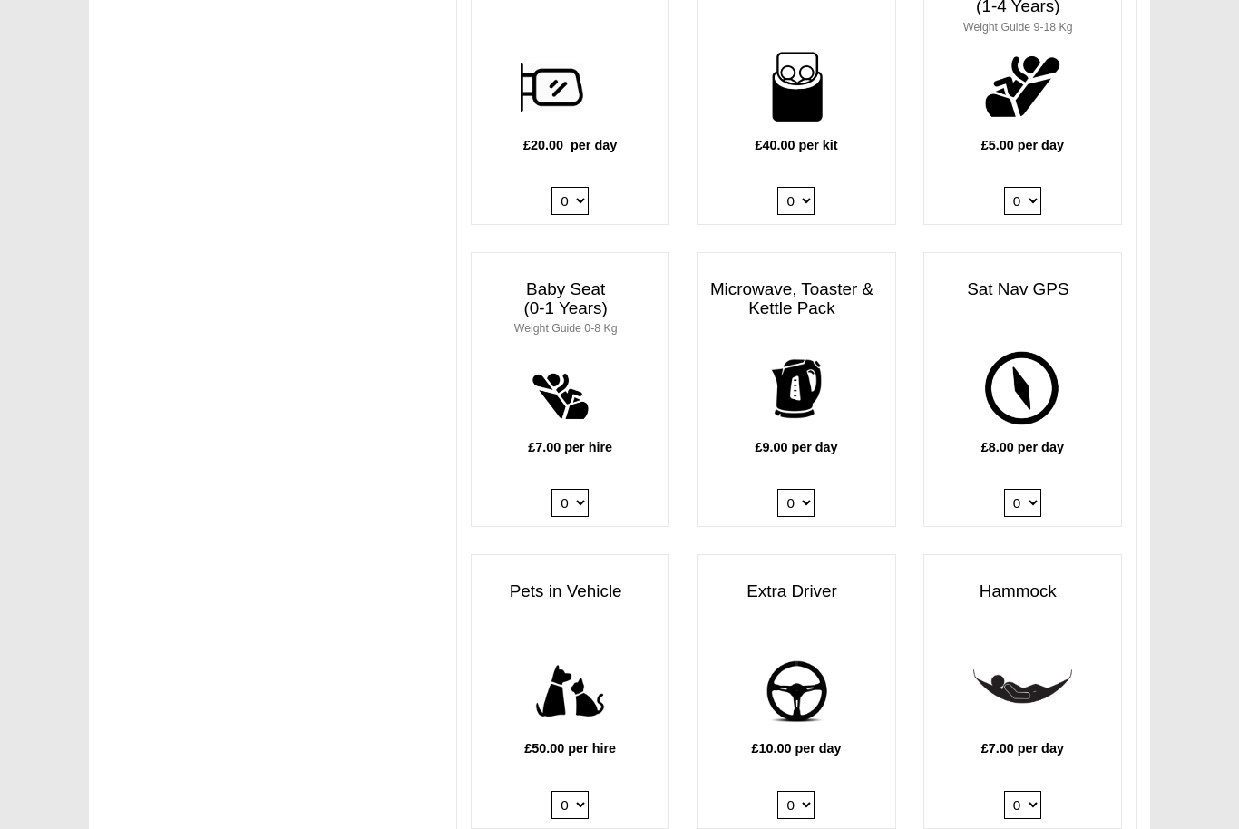
scroll to position [1687, 0]
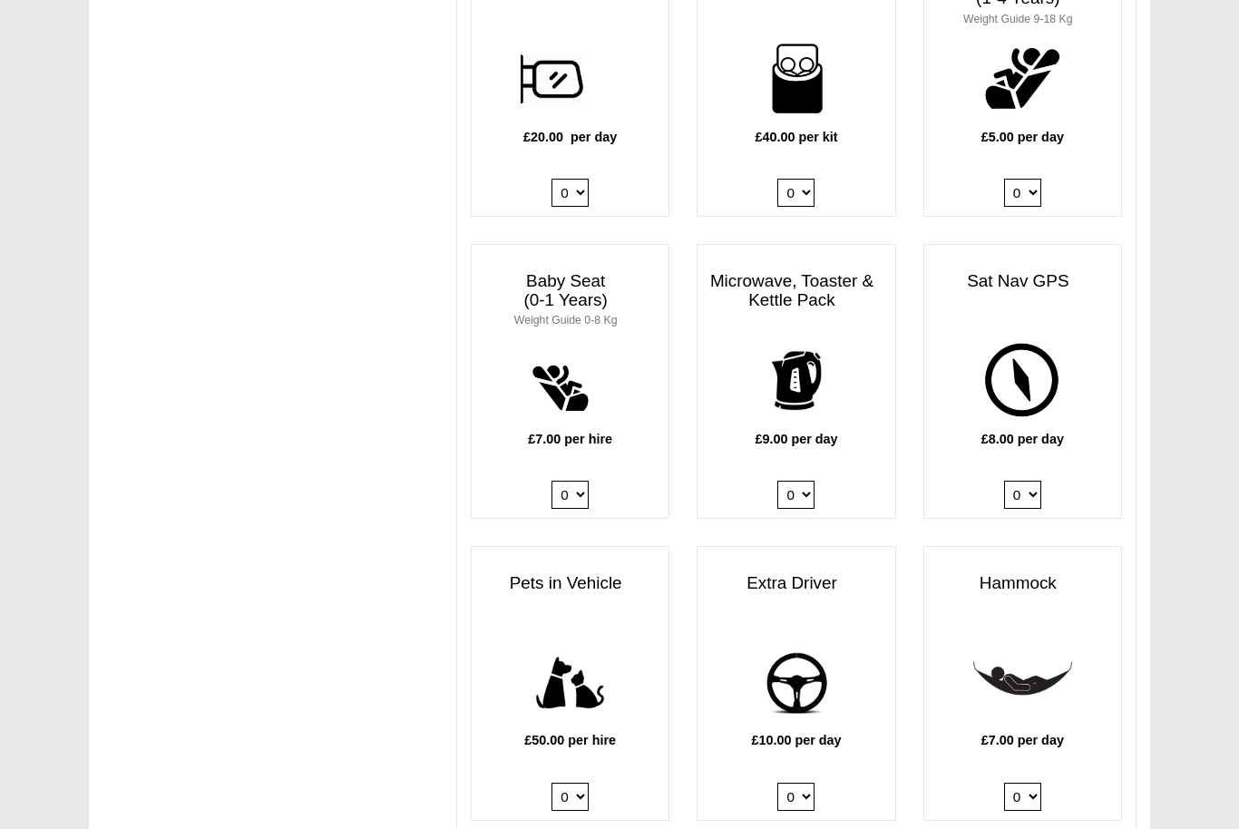
click at [807, 481] on select "0 1" at bounding box center [795, 495] width 37 height 28
select select
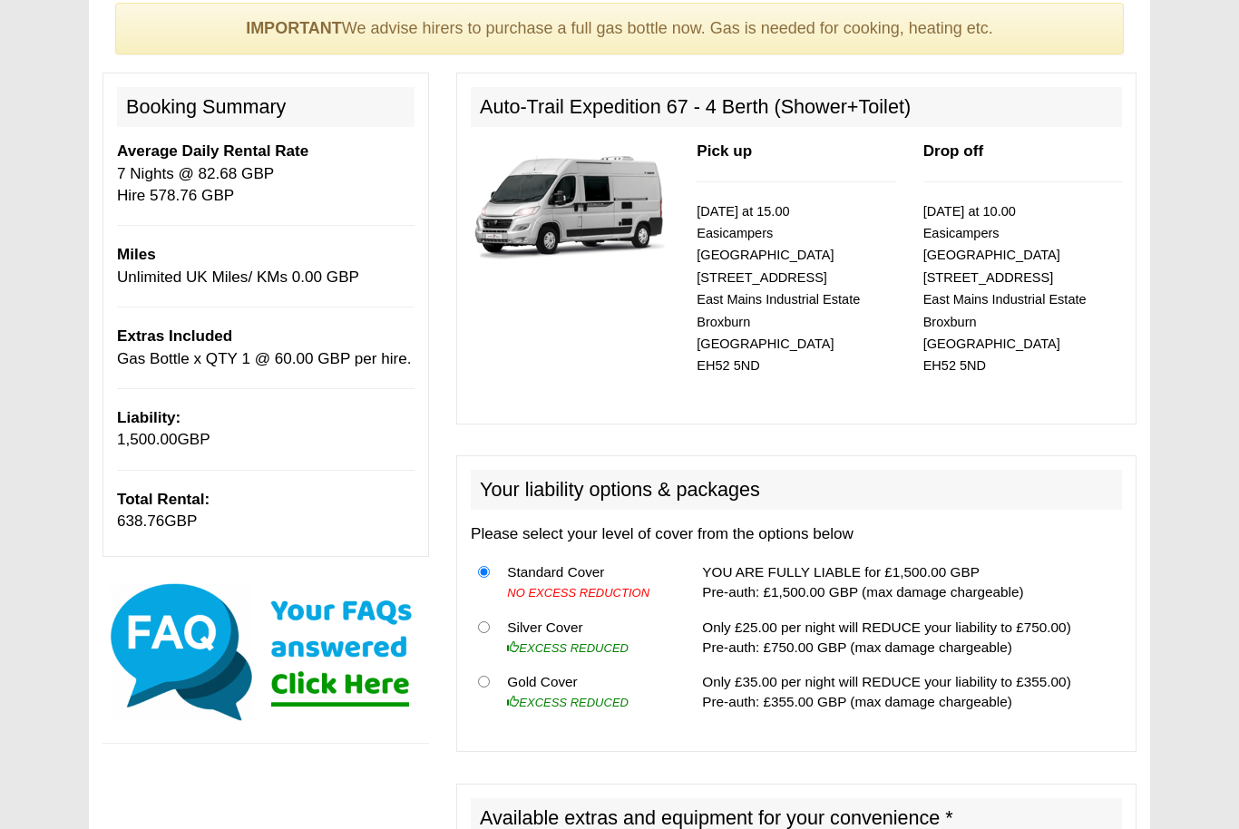
scroll to position [120, 0]
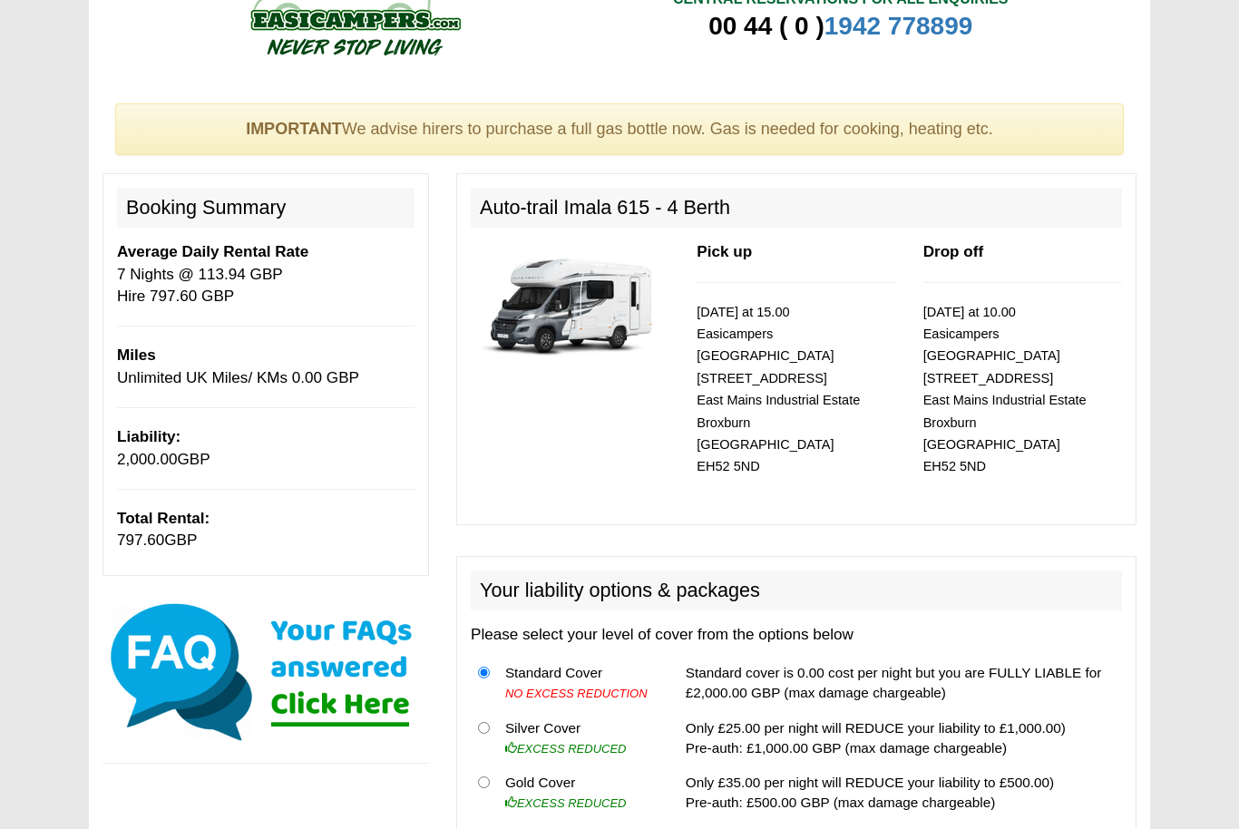
scroll to position [38, 0]
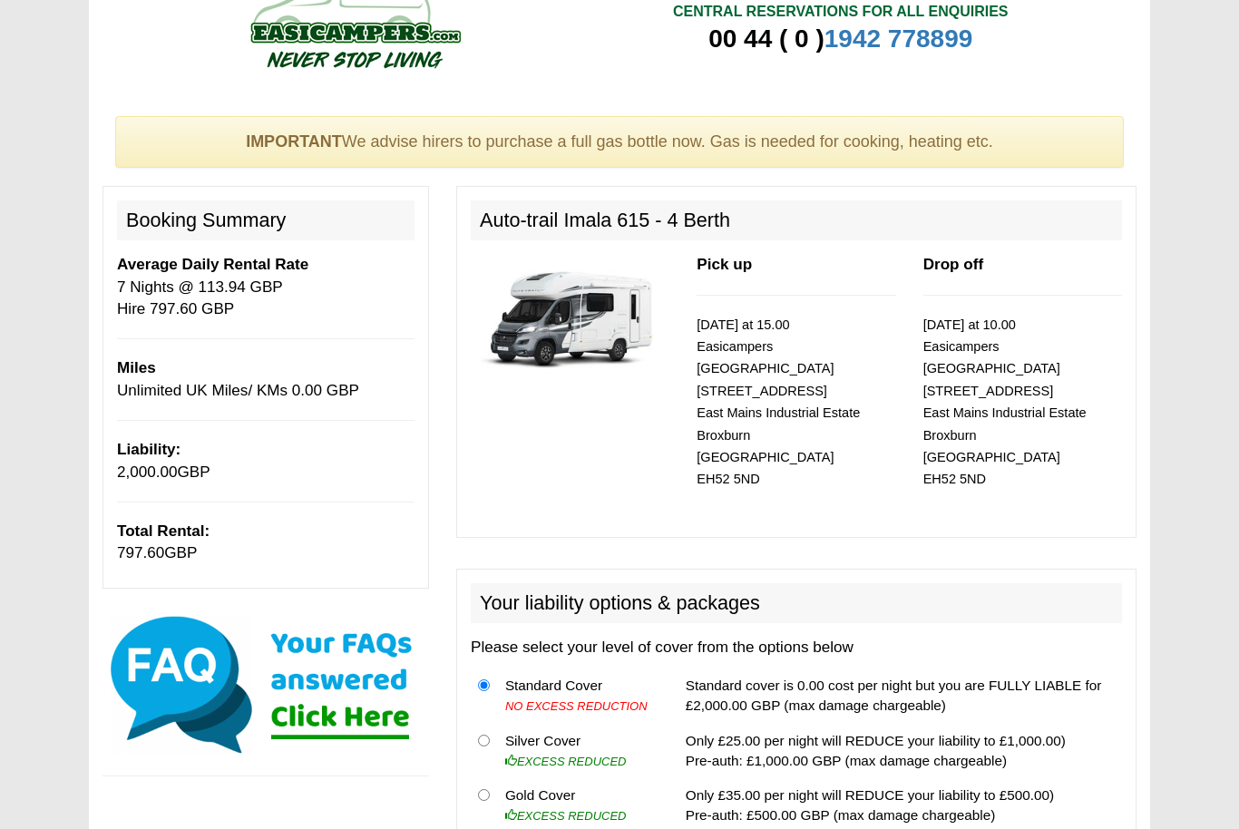
click at [608, 327] on img at bounding box center [570, 319] width 199 height 128
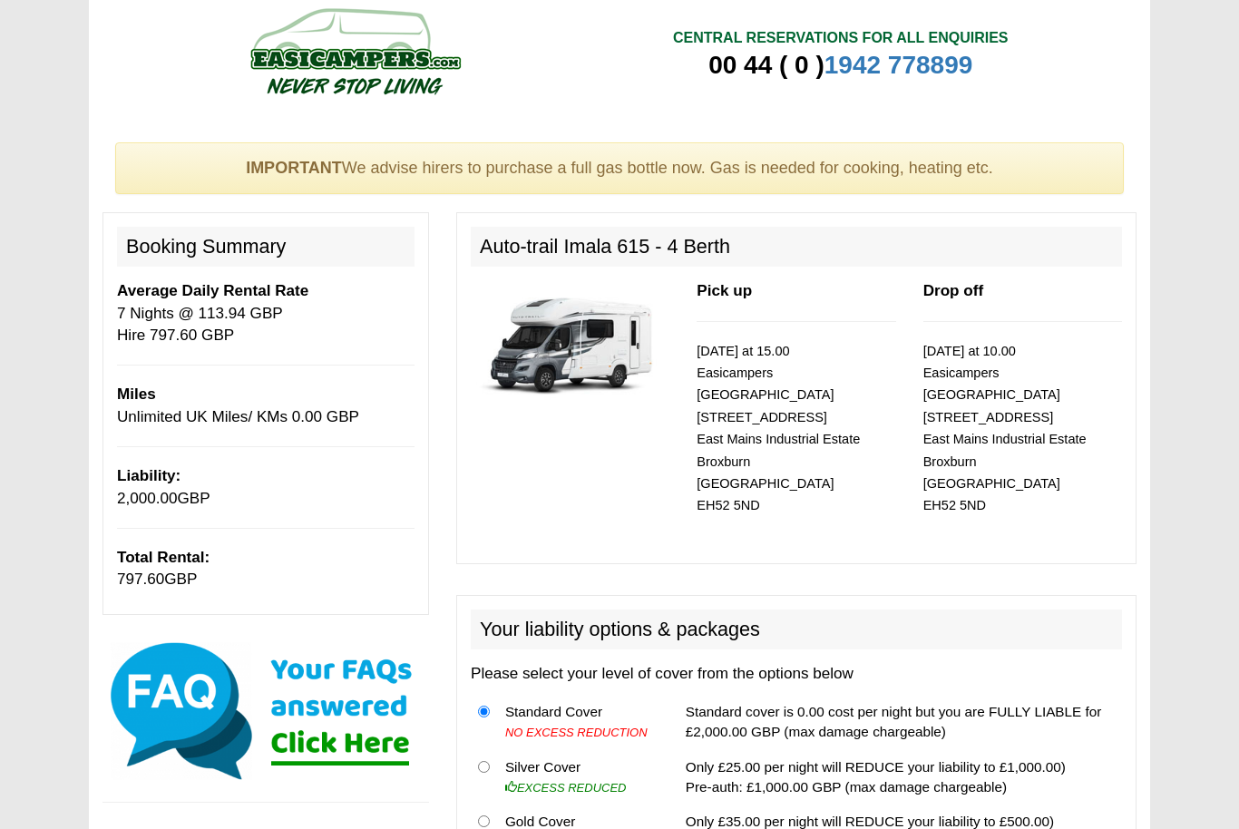
scroll to position [0, 0]
